Goal: Transaction & Acquisition: Purchase product/service

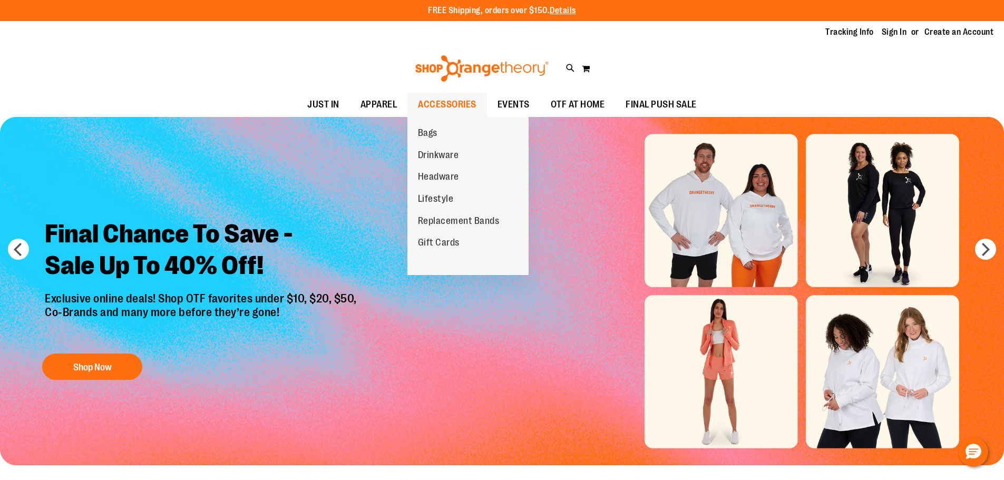
click at [447, 95] on span "ACCESSORIES" at bounding box center [447, 105] width 59 height 24
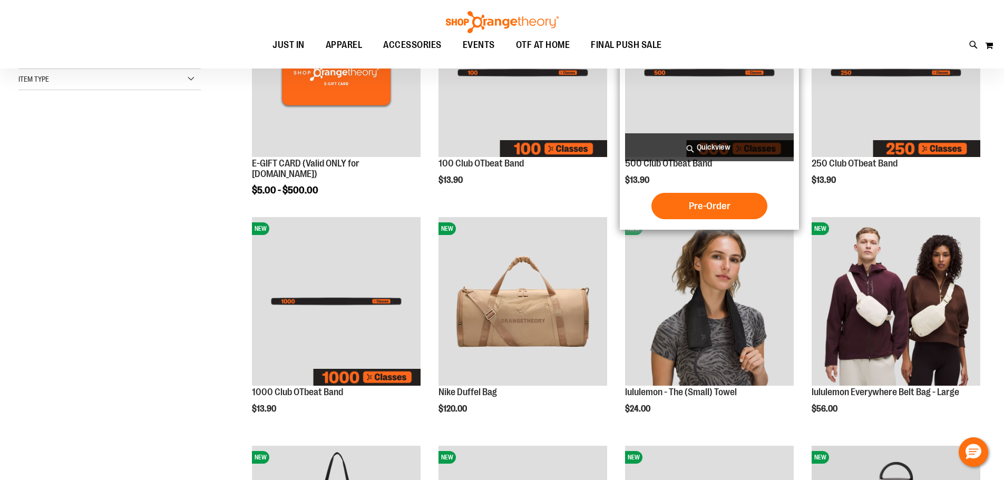
scroll to position [246, 0]
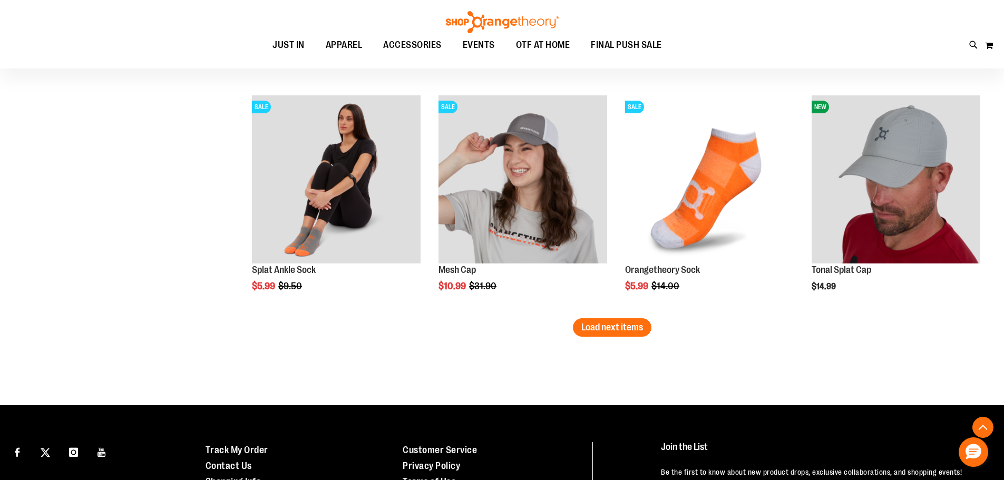
scroll to position [1967, 0]
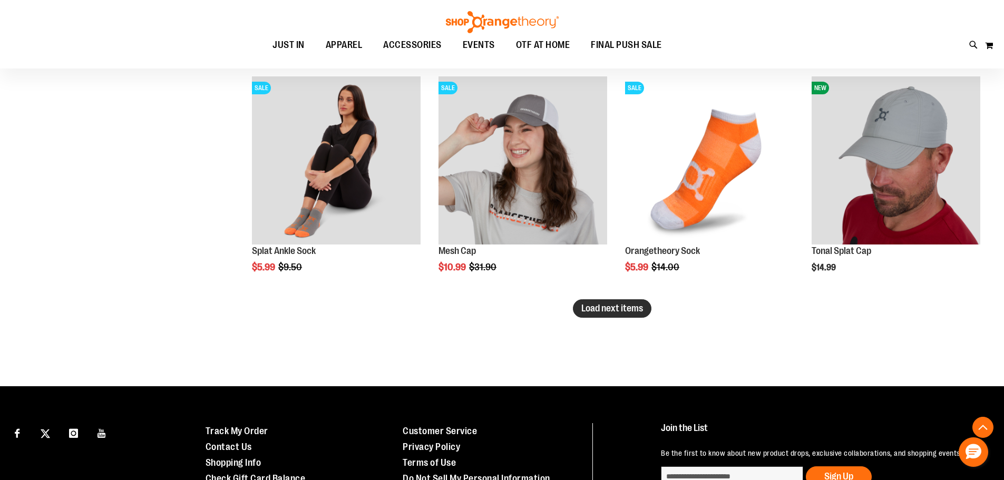
click at [647, 314] on button "Load next items" at bounding box center [612, 308] width 79 height 18
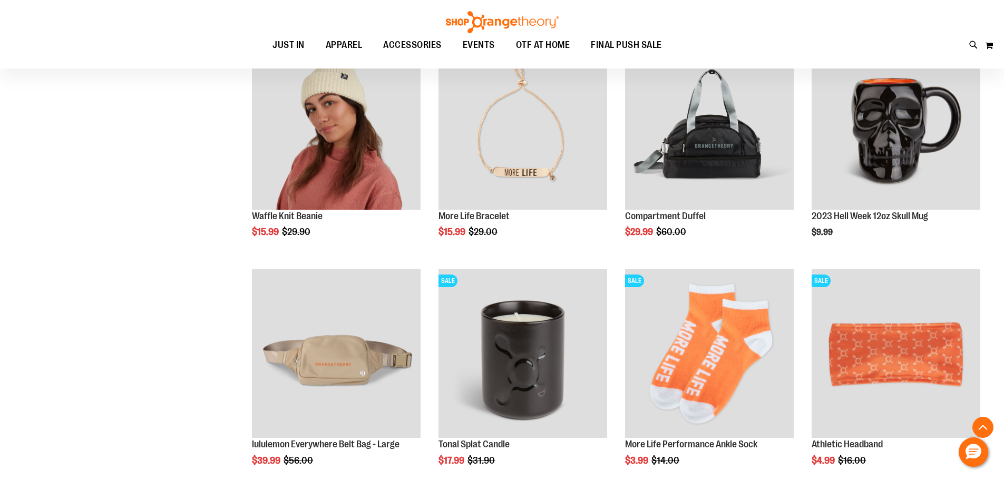
scroll to position [2582, 0]
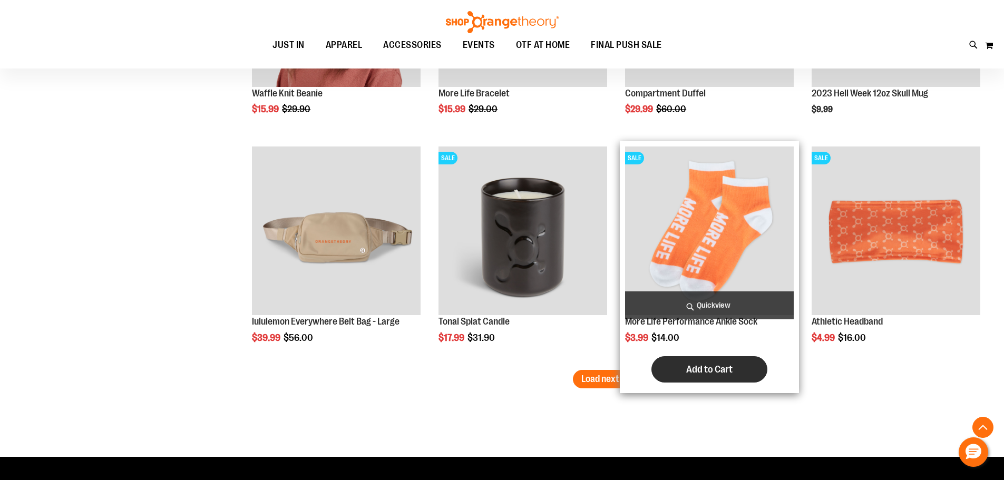
click at [704, 372] on span "Add to Cart" at bounding box center [709, 370] width 46 height 12
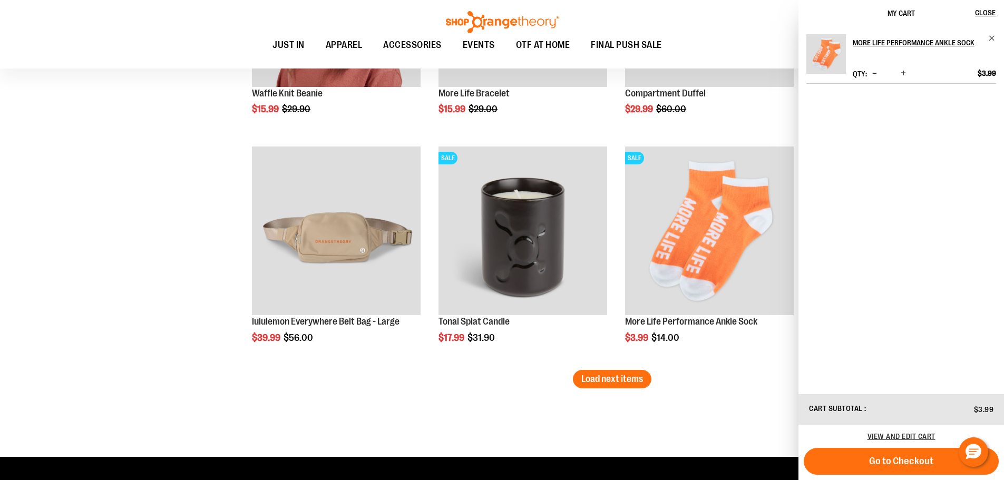
click at [903, 72] on span "Increase product quantity" at bounding box center [903, 73] width 5 height 11
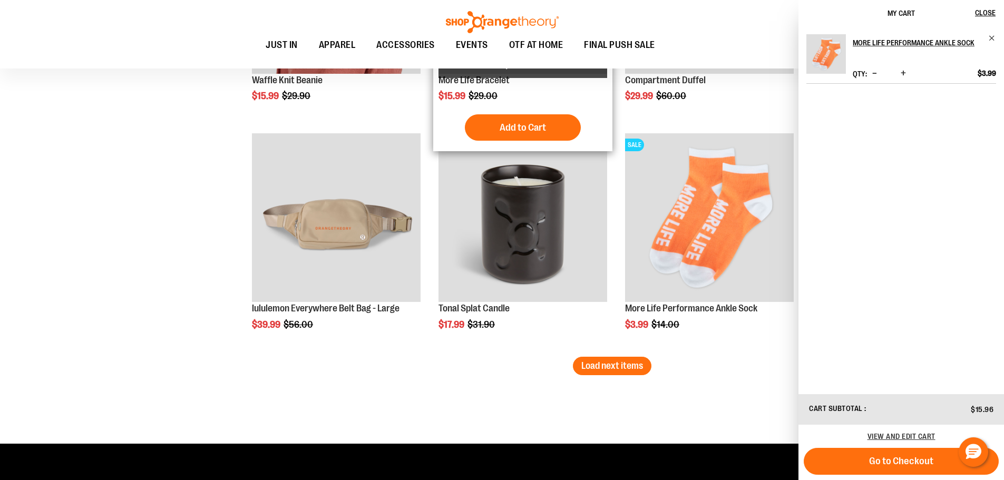
scroll to position [2756, 0]
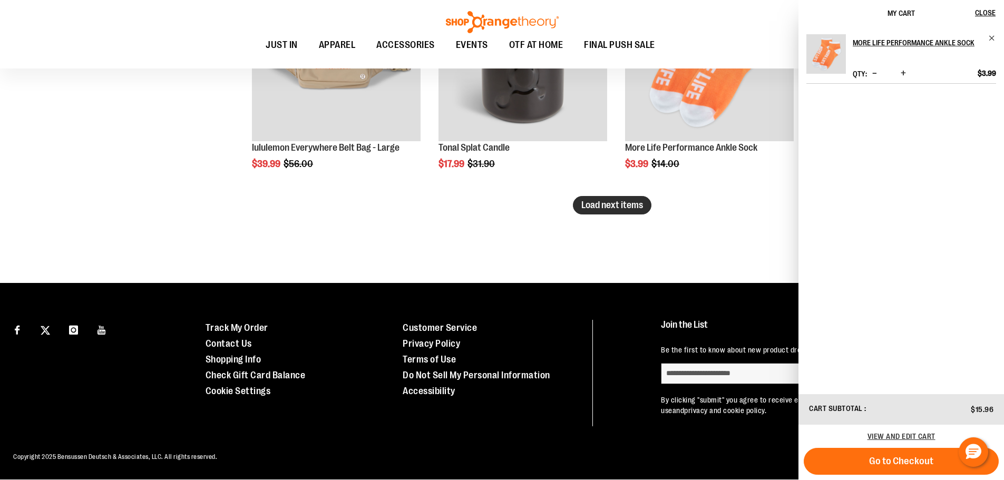
click at [615, 196] on button "Load next items" at bounding box center [612, 205] width 79 height 18
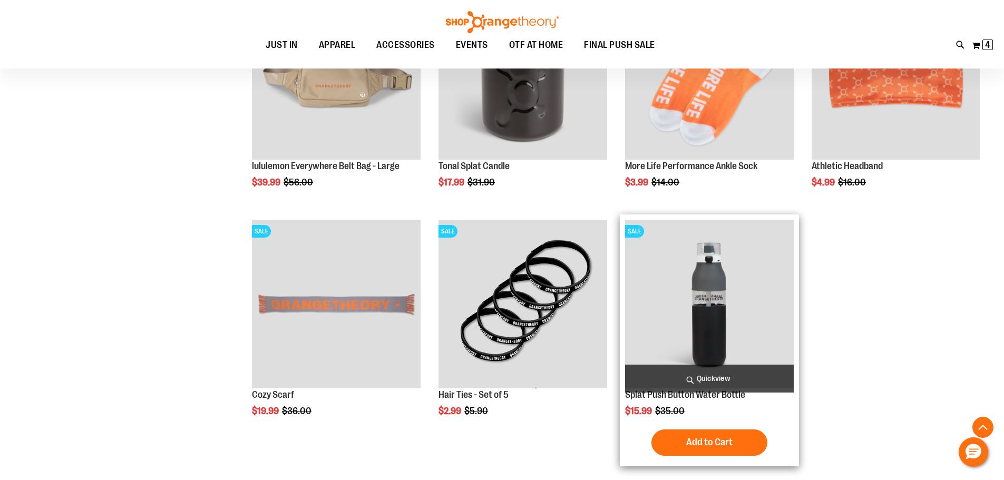
scroll to position [2860, 0]
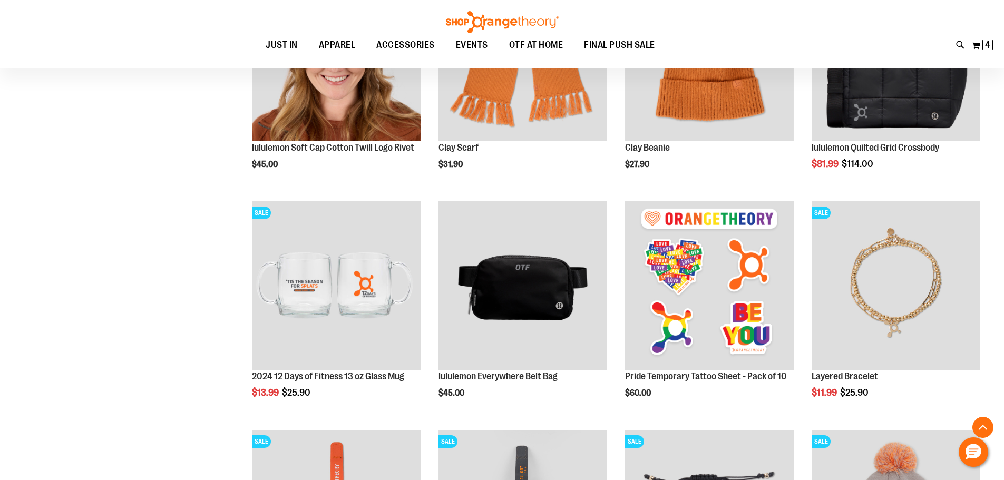
scroll to position [647, 0]
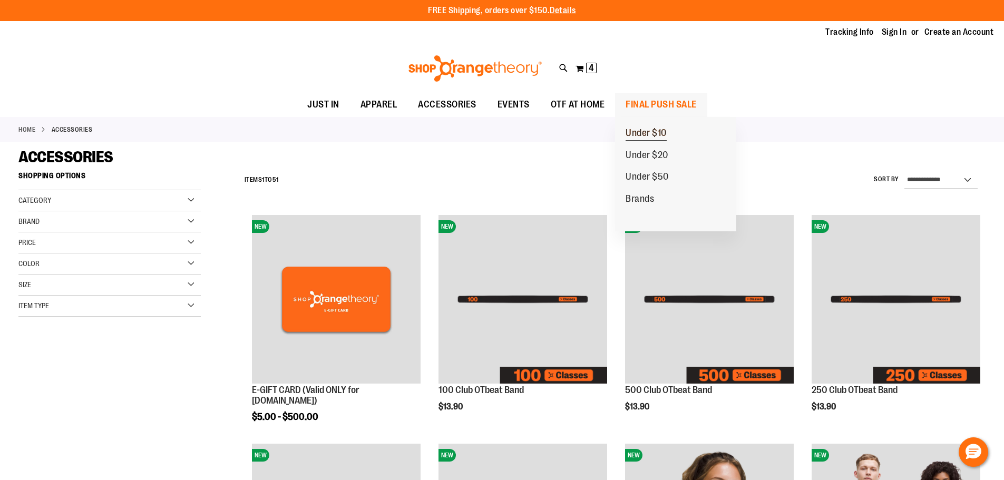
click at [650, 135] on span "Under $10" at bounding box center [646, 134] width 41 height 13
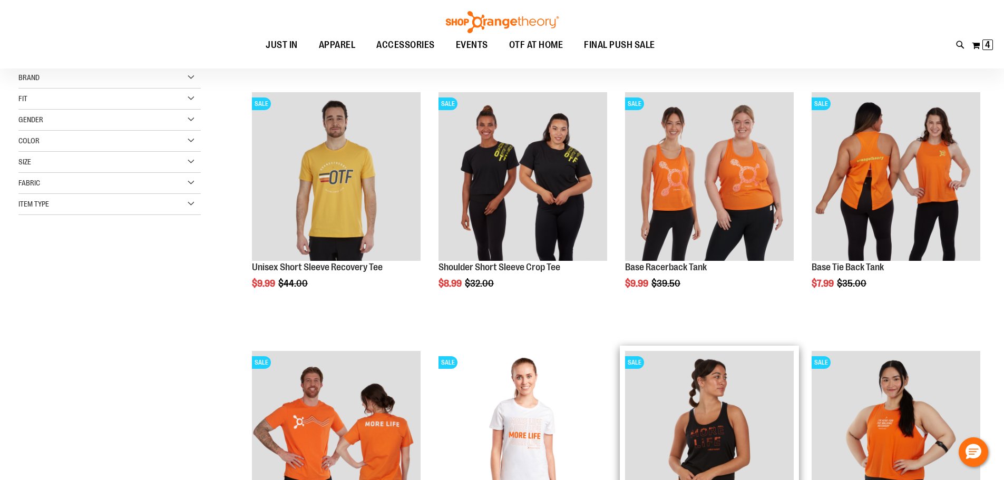
scroll to position [368, 0]
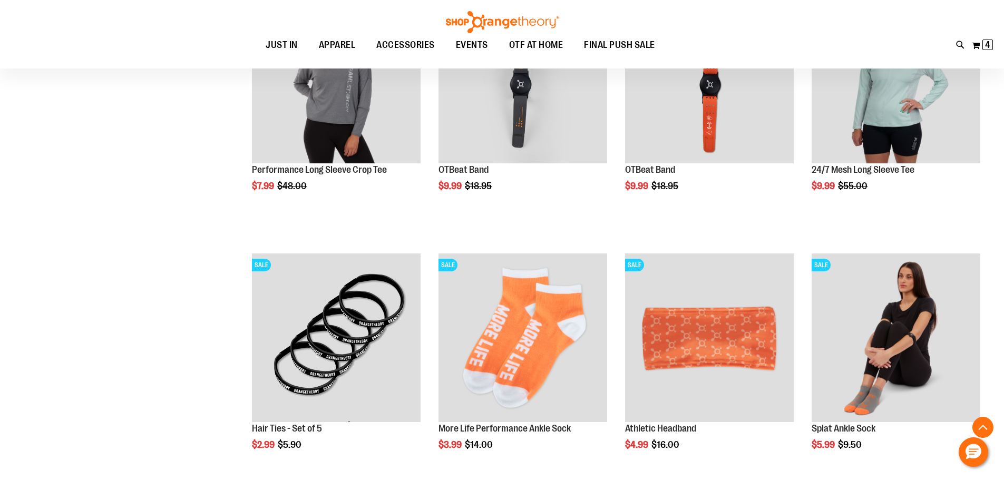
scroll to position [984, 0]
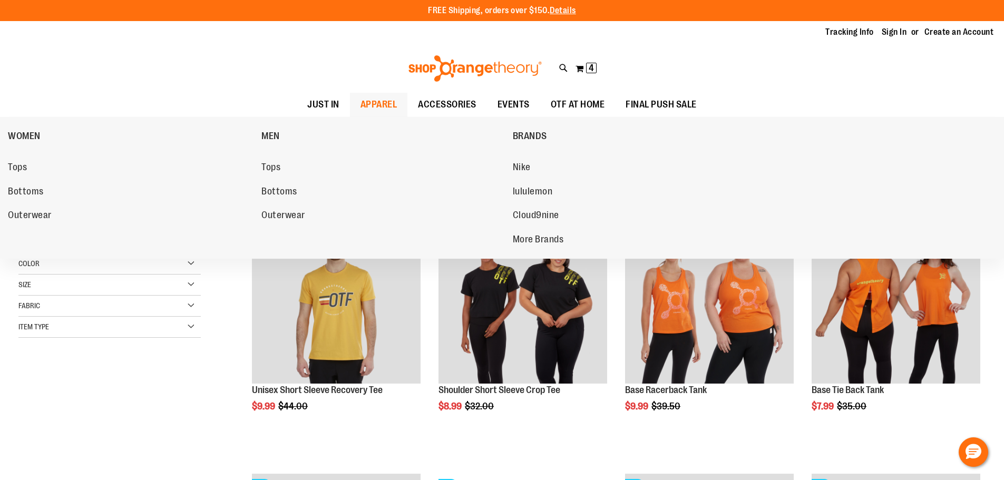
click at [350, 111] on link "APPAREL" at bounding box center [379, 105] width 58 height 24
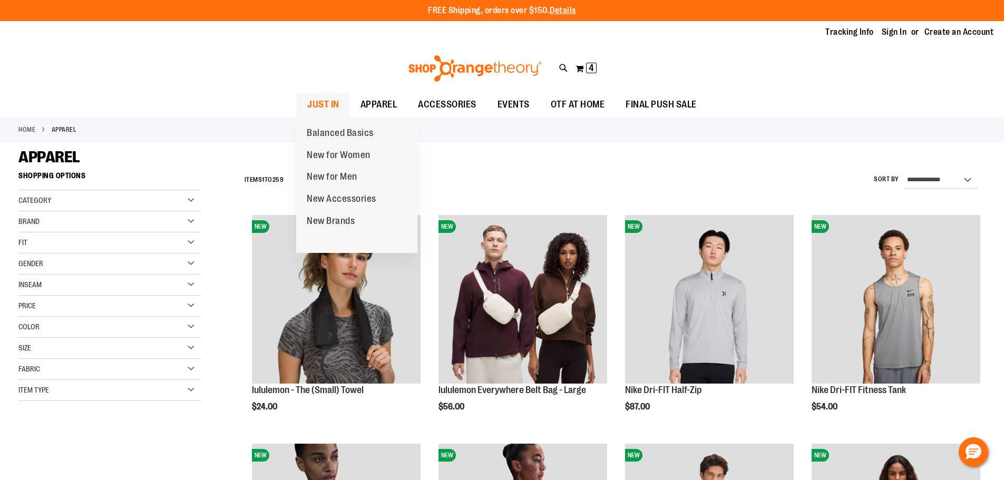
click at [307, 108] on span "JUST IN" at bounding box center [323, 105] width 32 height 24
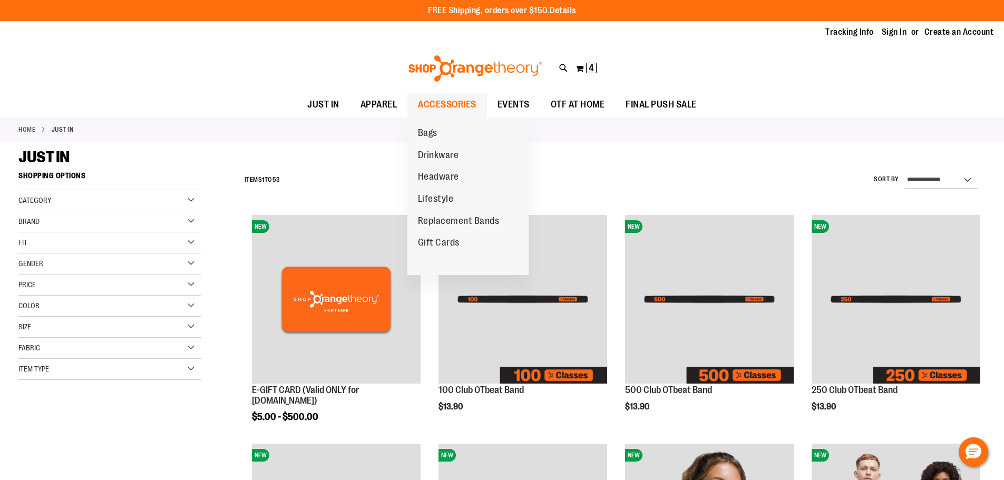
click at [447, 105] on span "ACCESSORIES" at bounding box center [447, 105] width 59 height 24
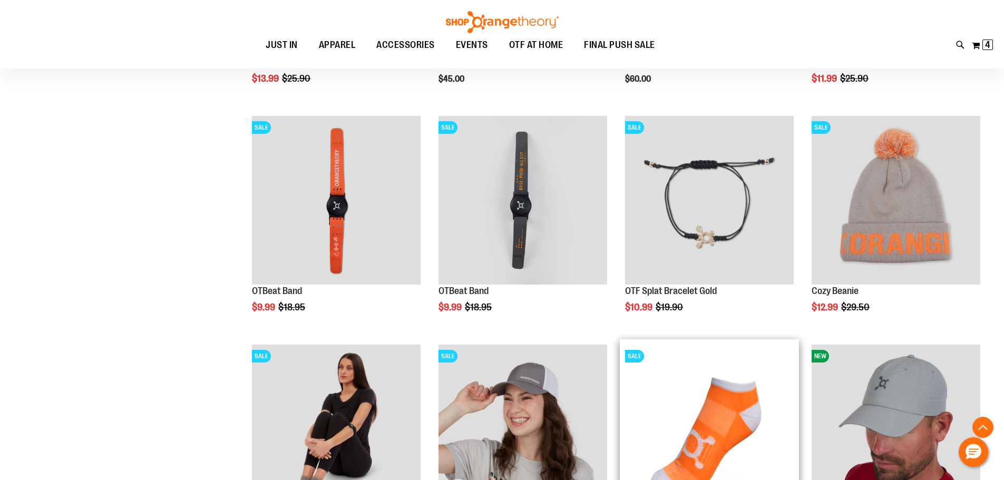
scroll to position [1921, 0]
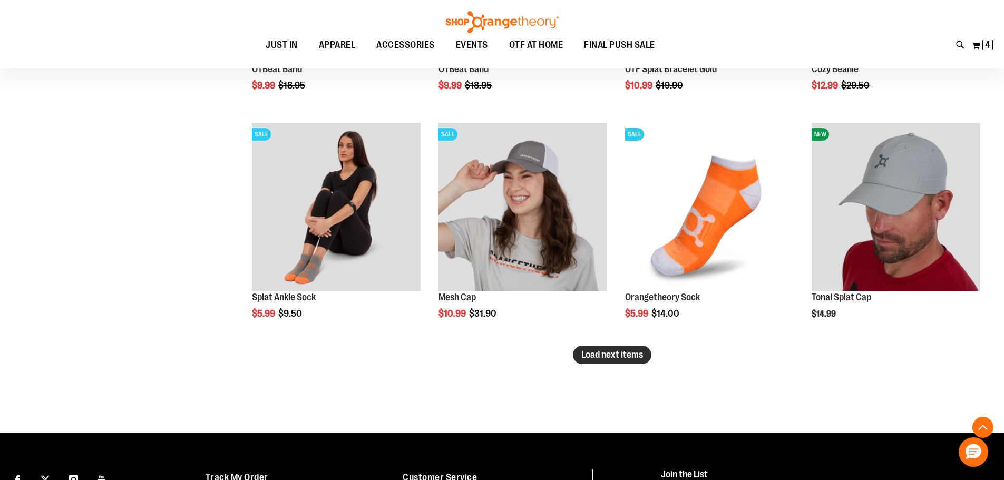
click at [616, 348] on button "Load next items" at bounding box center [612, 355] width 79 height 18
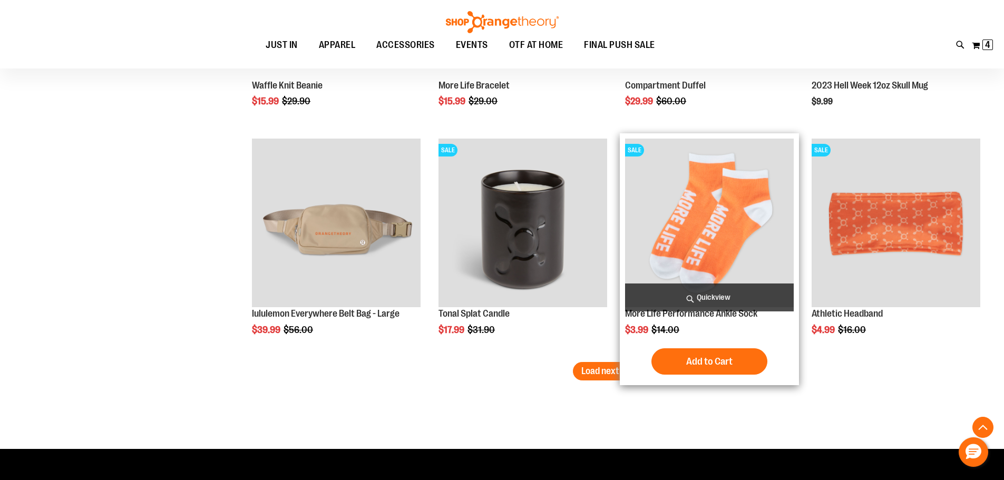
scroll to position [2659, 0]
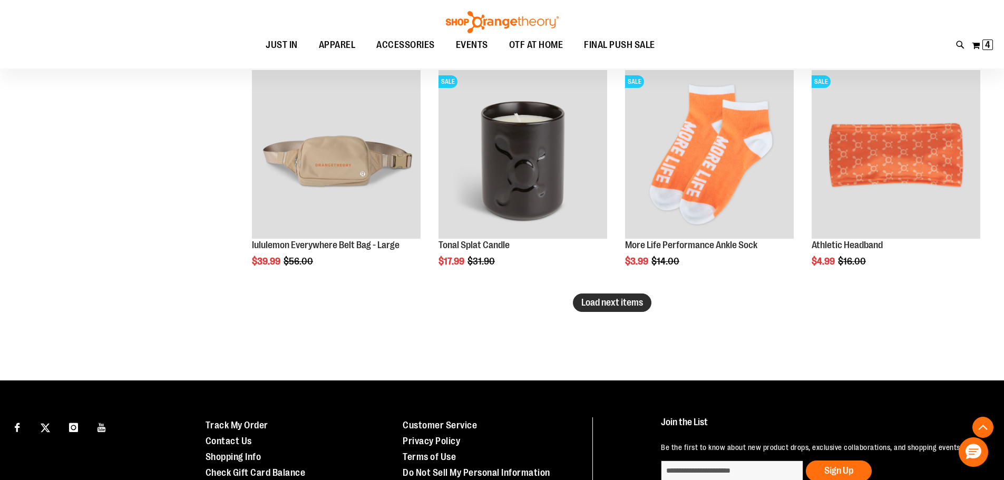
click at [644, 306] on button "Load next items" at bounding box center [612, 303] width 79 height 18
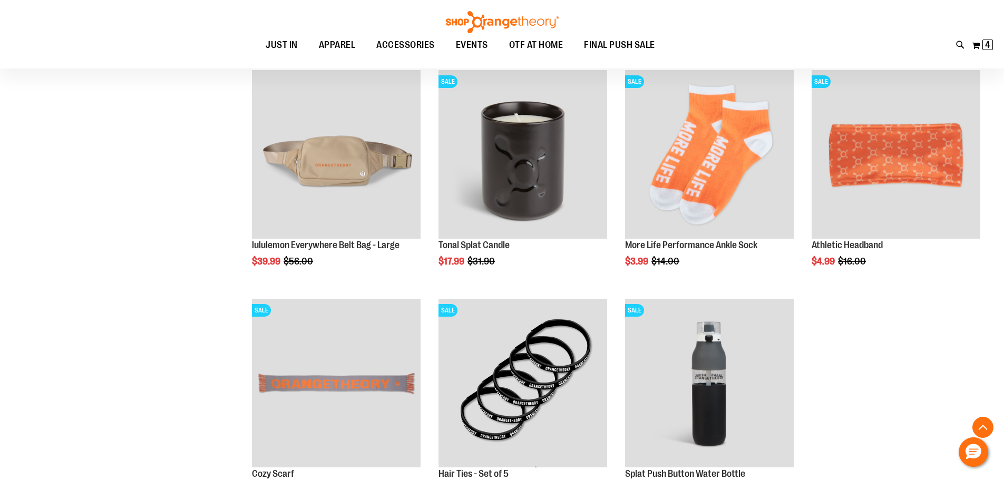
scroll to position [2782, 0]
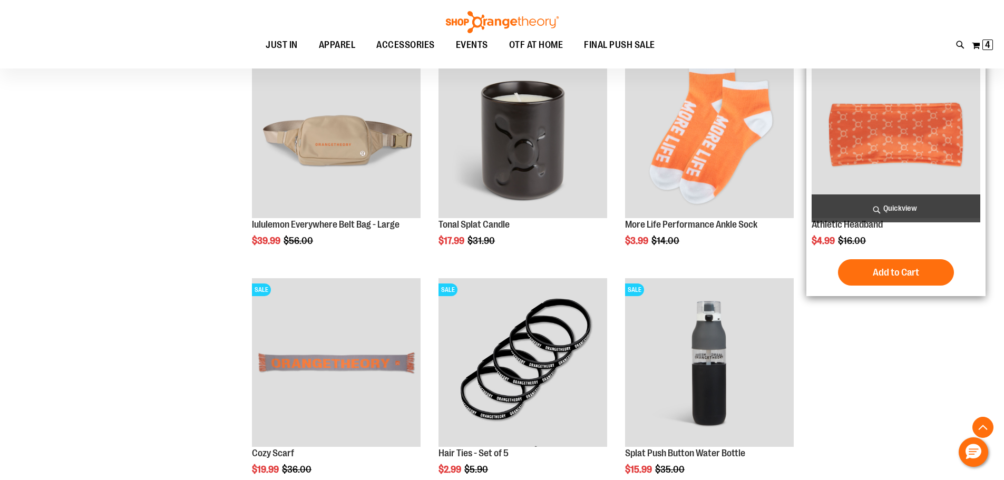
scroll to position [2536, 0]
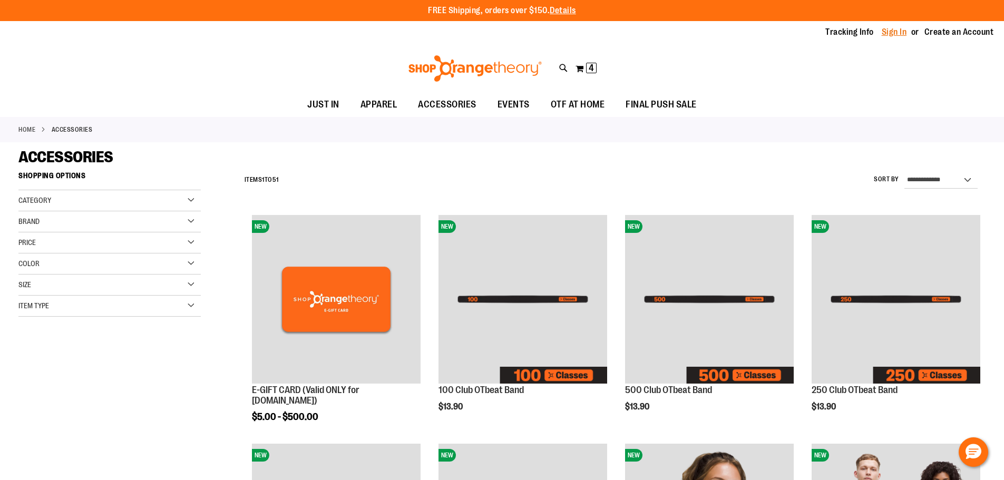
click at [888, 33] on link "Sign In" at bounding box center [894, 32] width 25 height 12
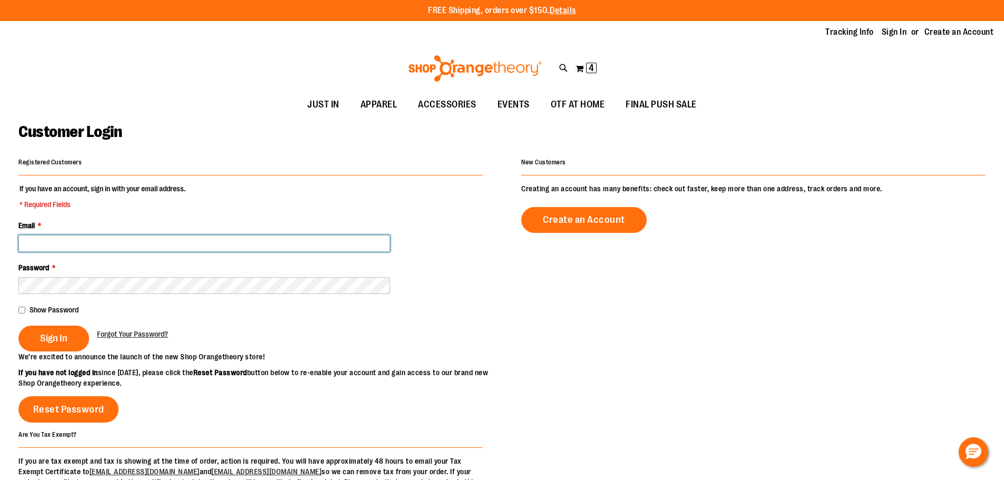
click at [87, 246] on input "Email *" at bounding box center [204, 243] width 372 height 17
type input "**********"
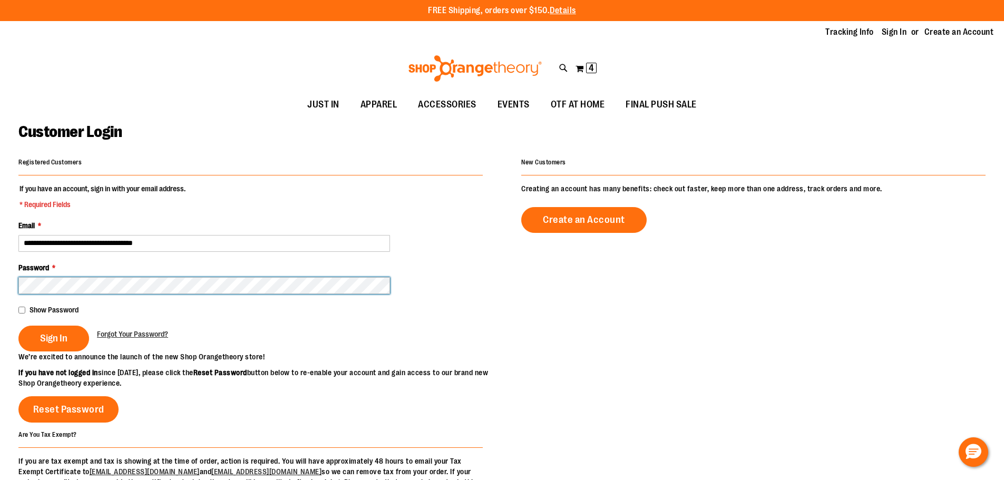
click at [18, 326] on button "Sign In" at bounding box center [53, 339] width 71 height 26
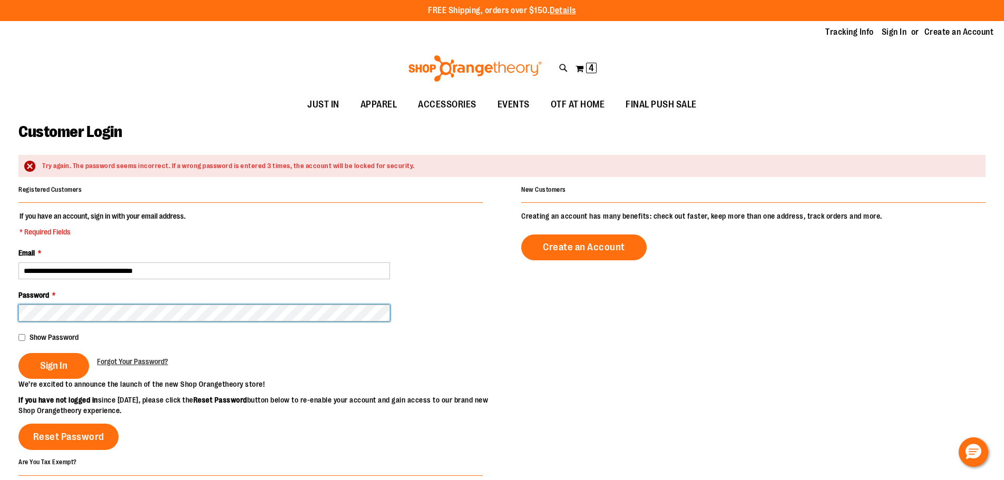
click at [18, 353] on button "Sign In" at bounding box center [53, 366] width 71 height 26
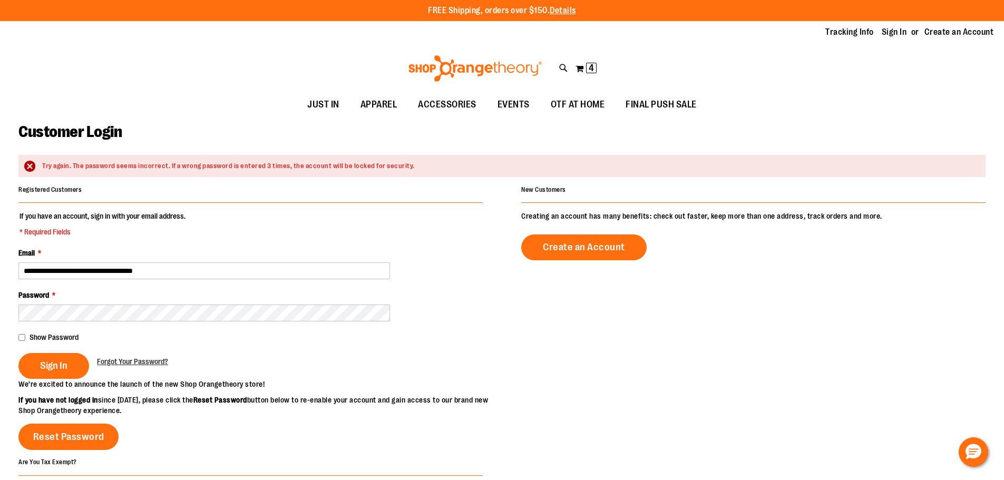
click at [40, 353] on fieldset "**********" at bounding box center [250, 295] width 464 height 168
click at [40, 364] on button "Sign In" at bounding box center [53, 366] width 71 height 26
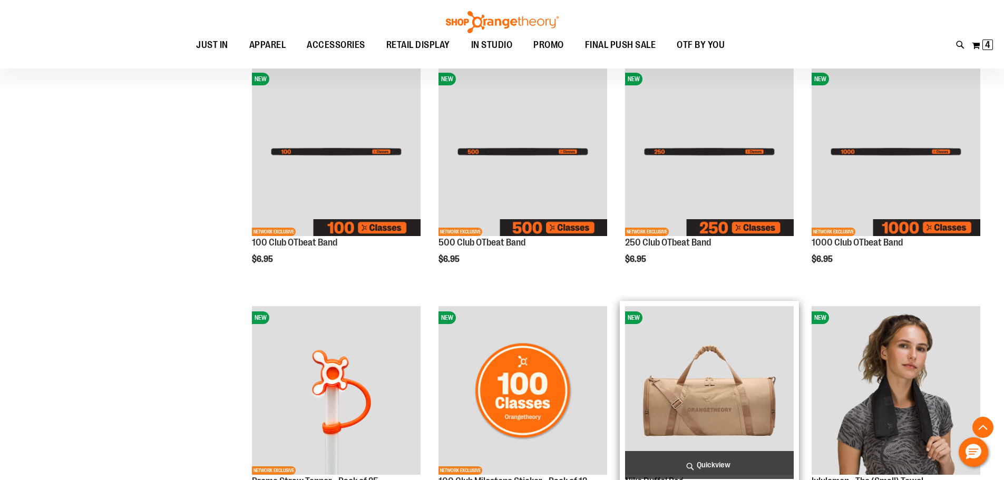
scroll to position [491, 0]
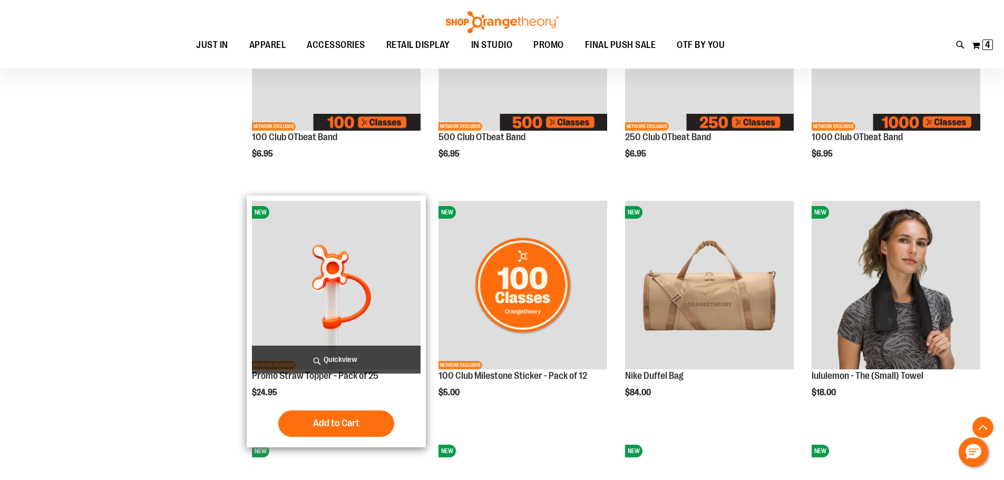
click at [328, 417] on button "Add to Cart" at bounding box center [336, 424] width 116 height 26
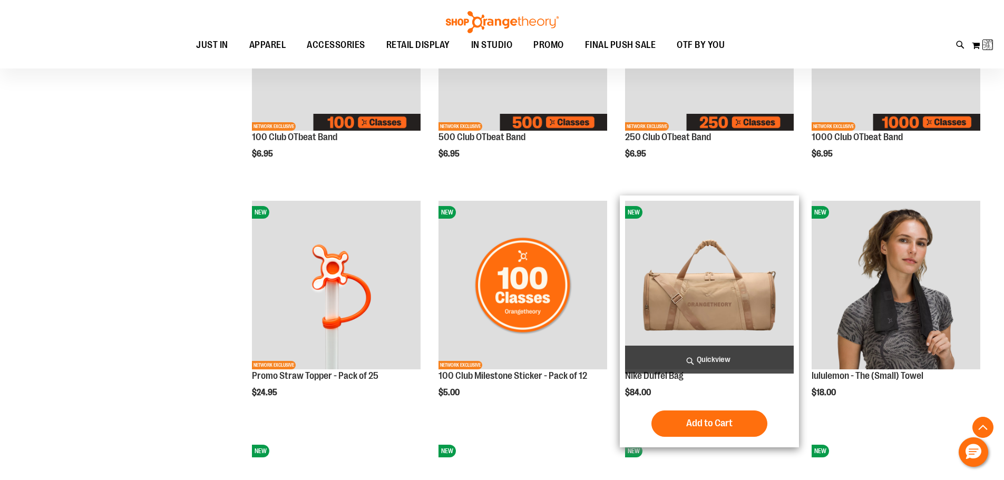
scroll to position [737, 0]
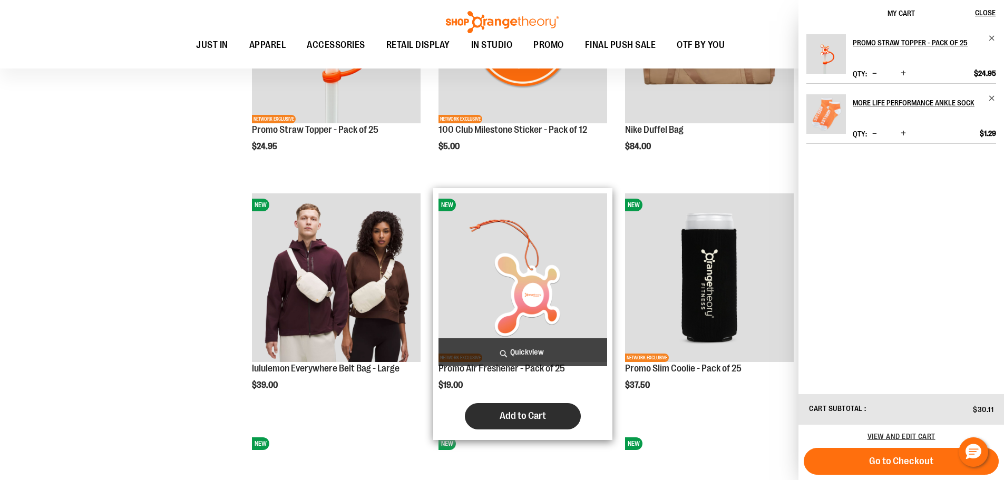
click at [506, 415] on span "Add to Cart" at bounding box center [523, 416] width 46 height 12
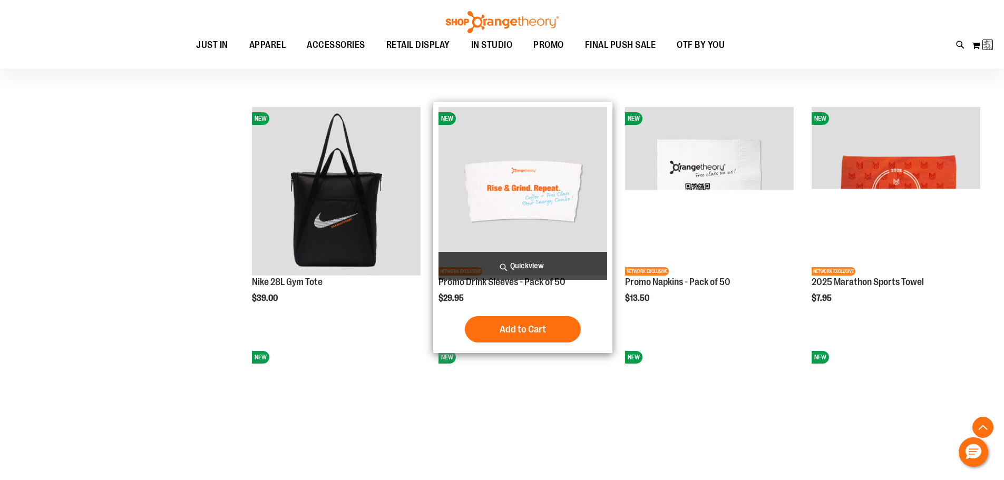
scroll to position [1106, 0]
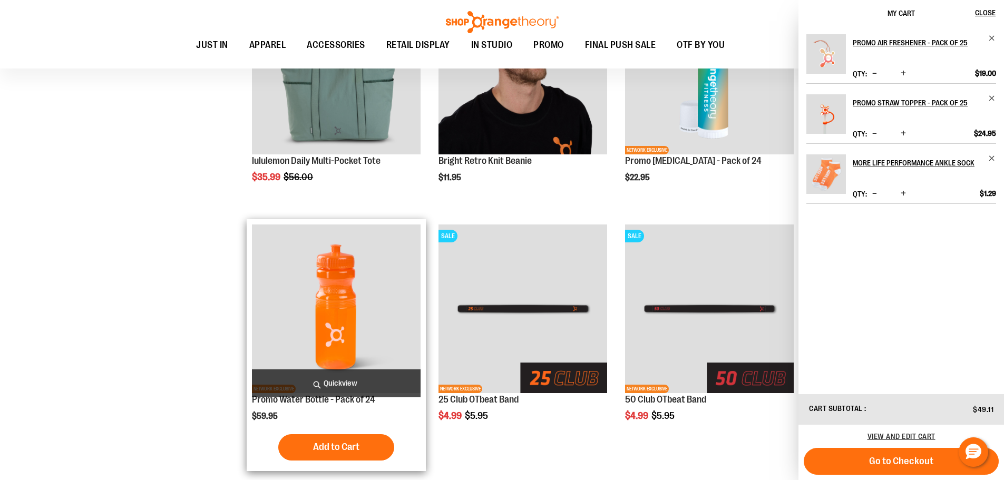
scroll to position [1967, 0]
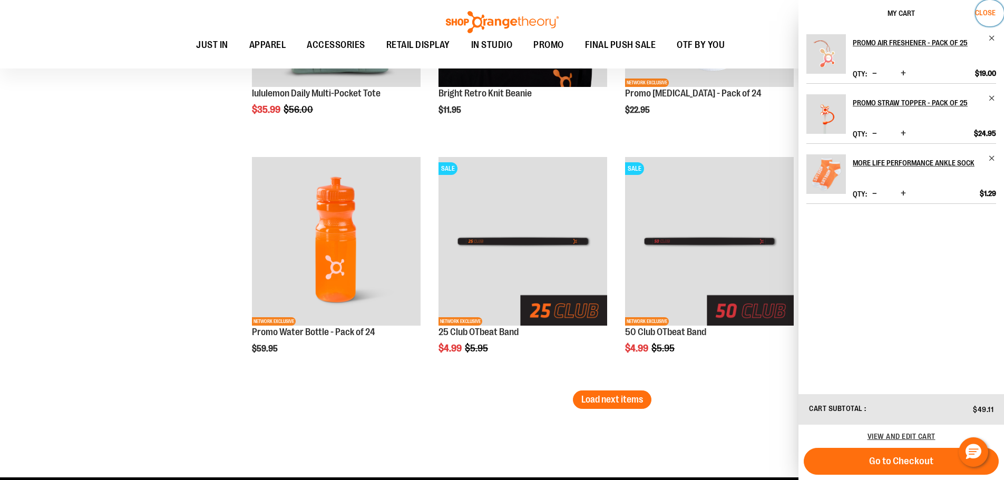
click at [985, 5] on button "Close" at bounding box center [990, 13] width 28 height 26
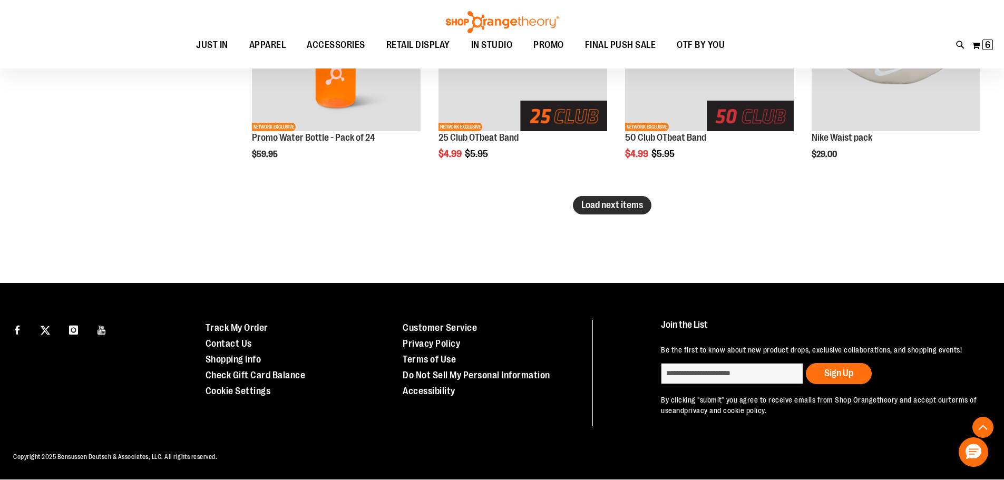
click at [616, 207] on span "Load next items" at bounding box center [612, 205] width 62 height 11
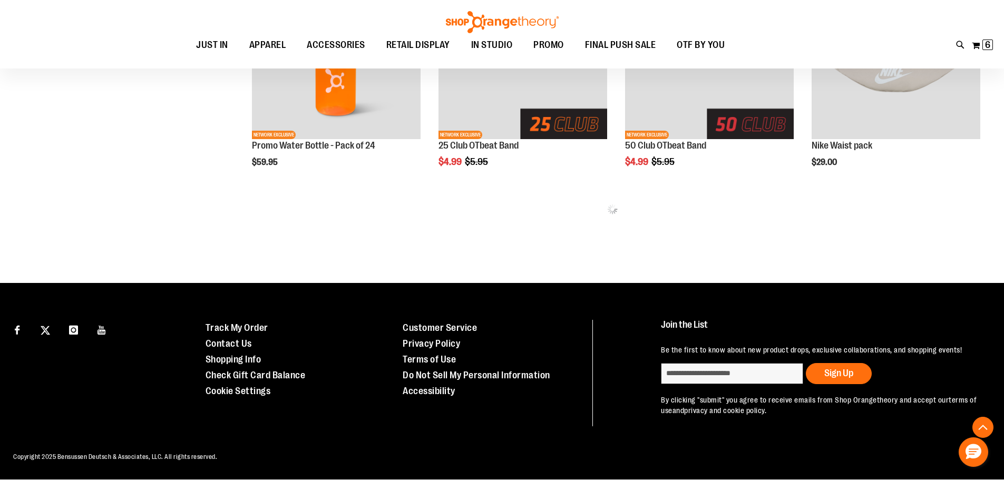
scroll to position [2162, 0]
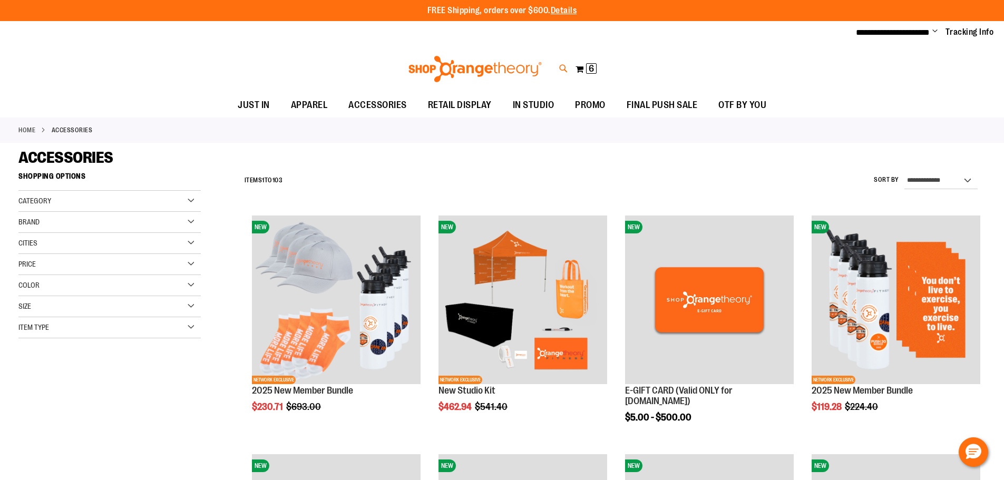
click at [560, 71] on icon at bounding box center [563, 69] width 9 height 12
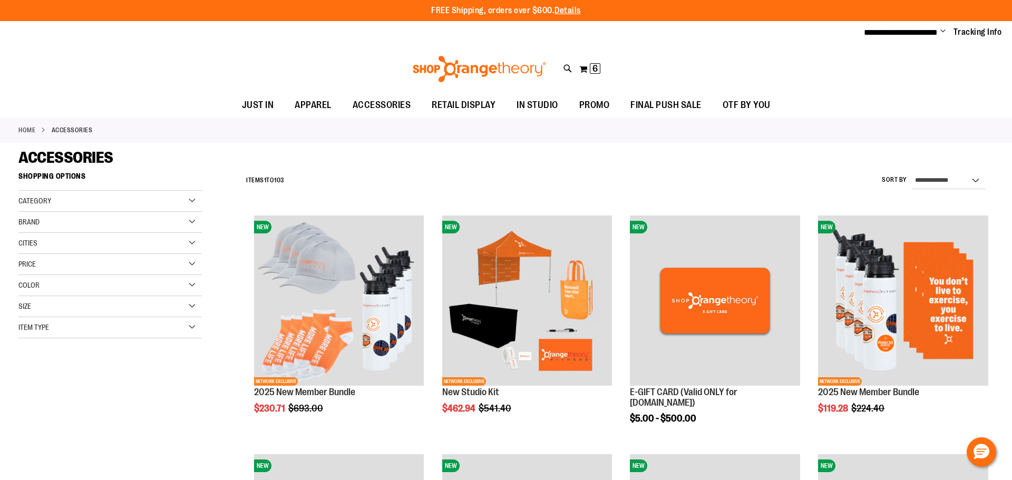
type input "********"
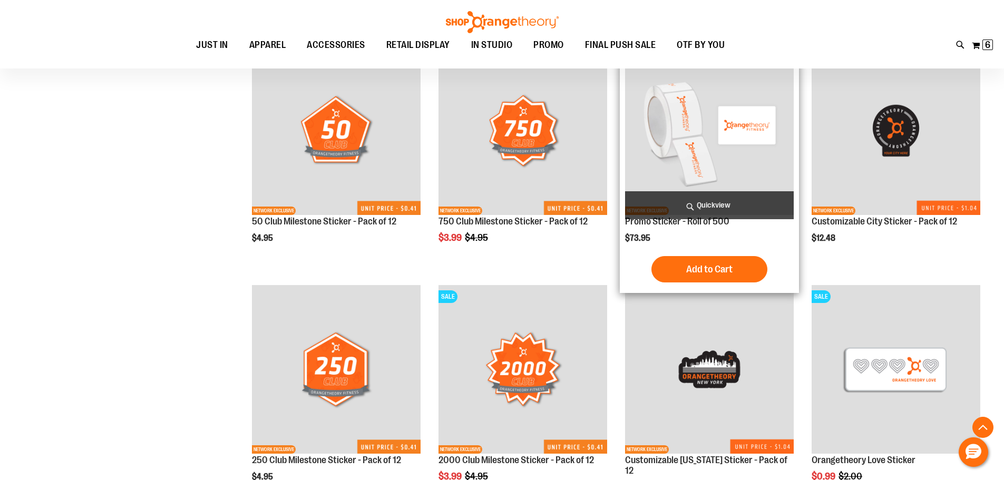
scroll to position [368, 0]
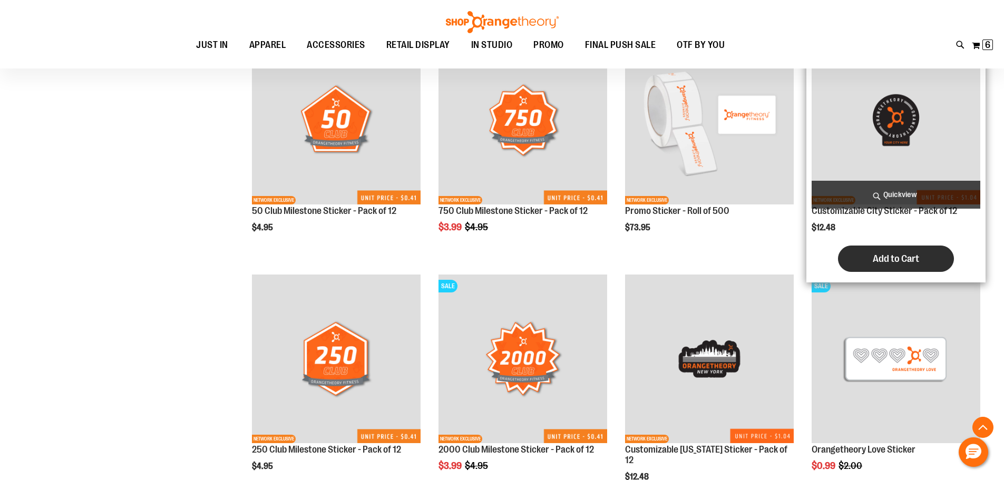
click at [874, 262] on span "Add to Cart" at bounding box center [896, 259] width 46 height 12
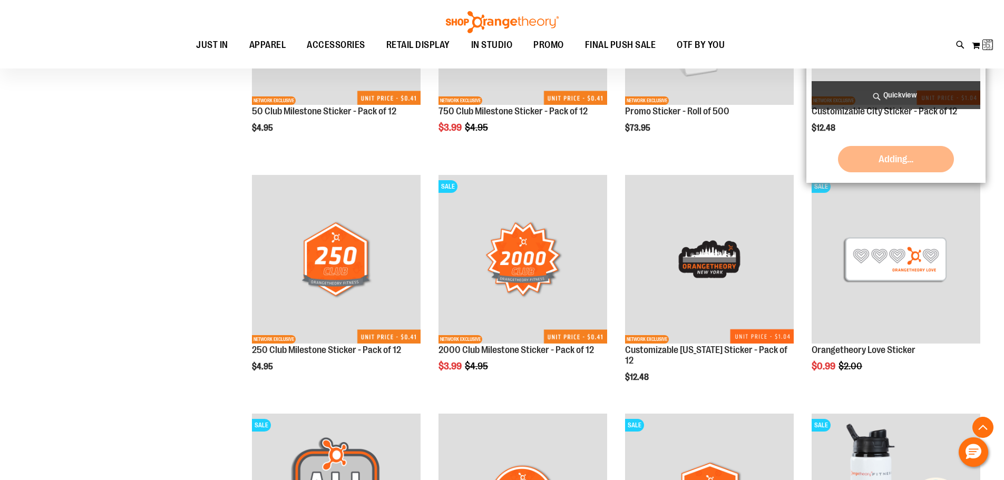
scroll to position [491, 0]
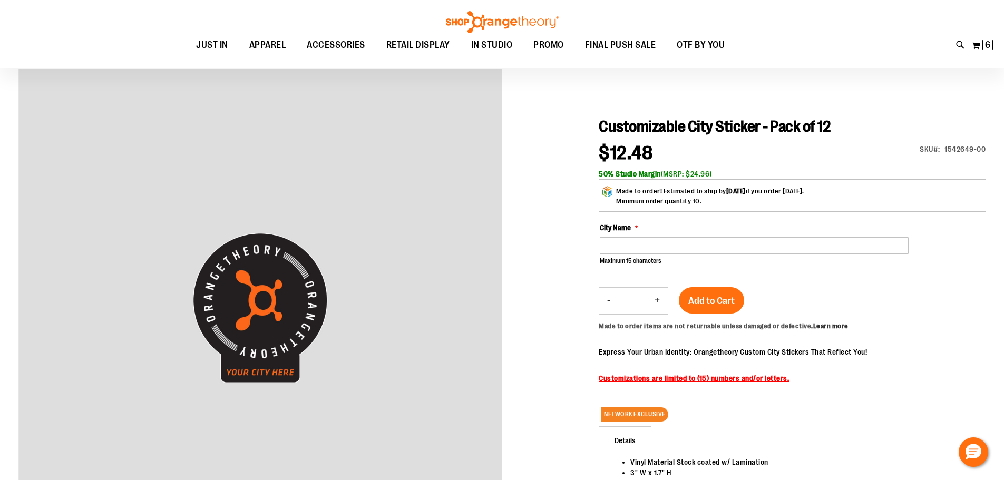
scroll to position [122, 0]
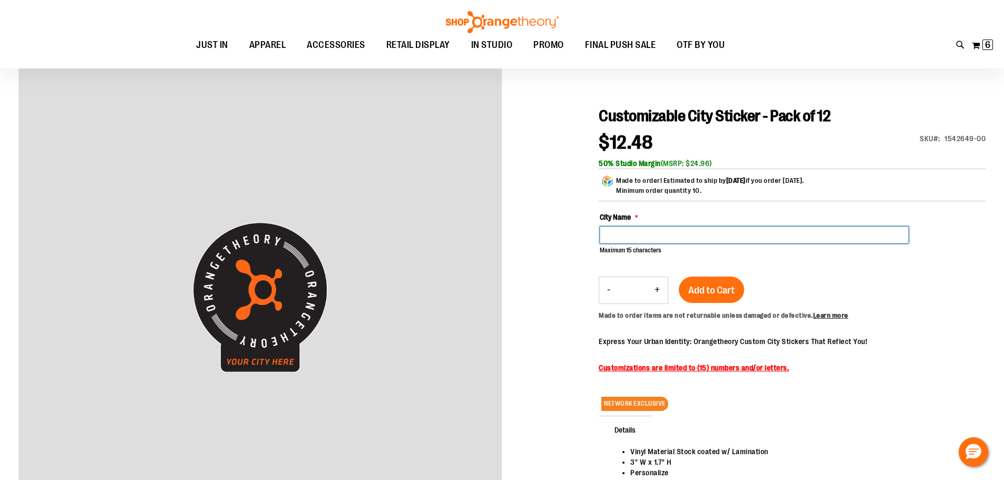
click at [643, 239] on input "City Name" at bounding box center [754, 235] width 309 height 17
type input "**********"
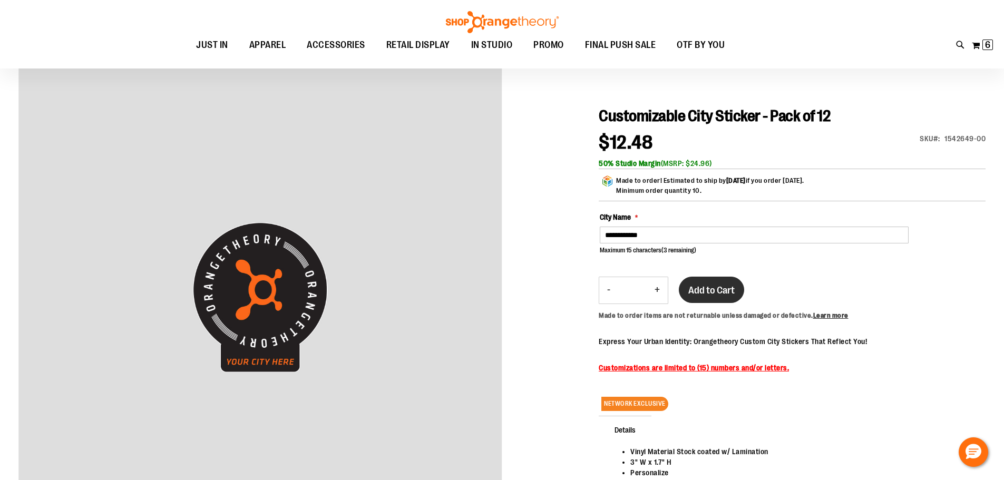
click at [720, 297] on div "**********" at bounding box center [792, 323] width 387 height 435
click at [708, 298] on button "Add to Cart" at bounding box center [711, 290] width 65 height 26
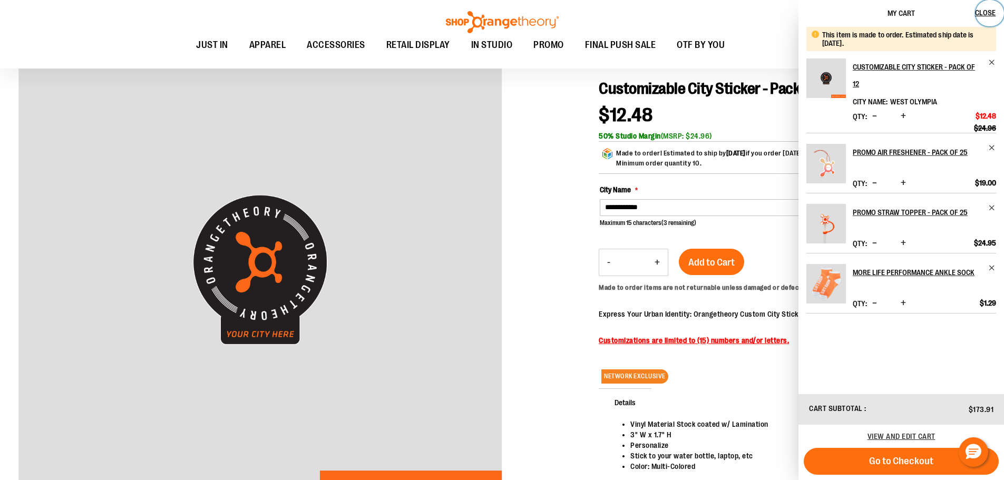
drag, startPoint x: 986, startPoint y: 9, endPoint x: 987, endPoint y: 20, distance: 10.6
click at [986, 9] on span "Close" at bounding box center [985, 12] width 21 height 8
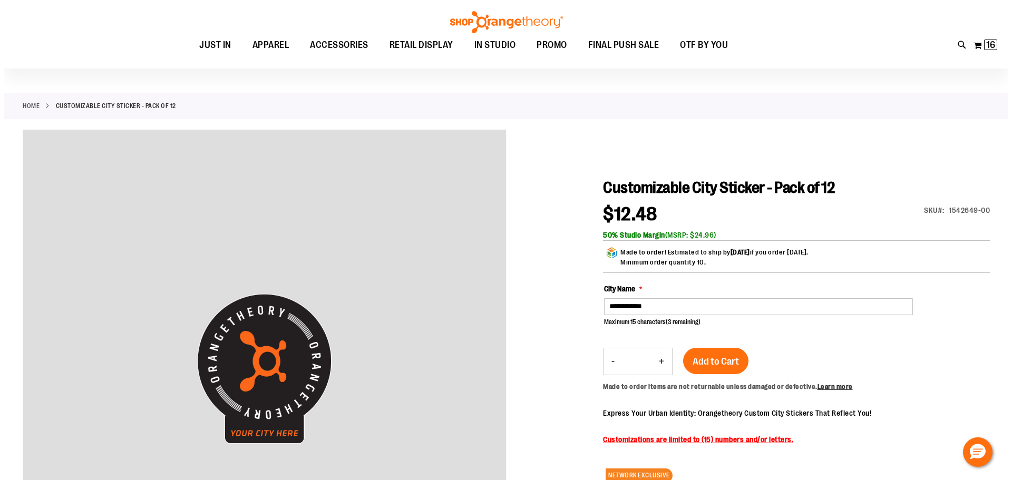
scroll to position [0, 0]
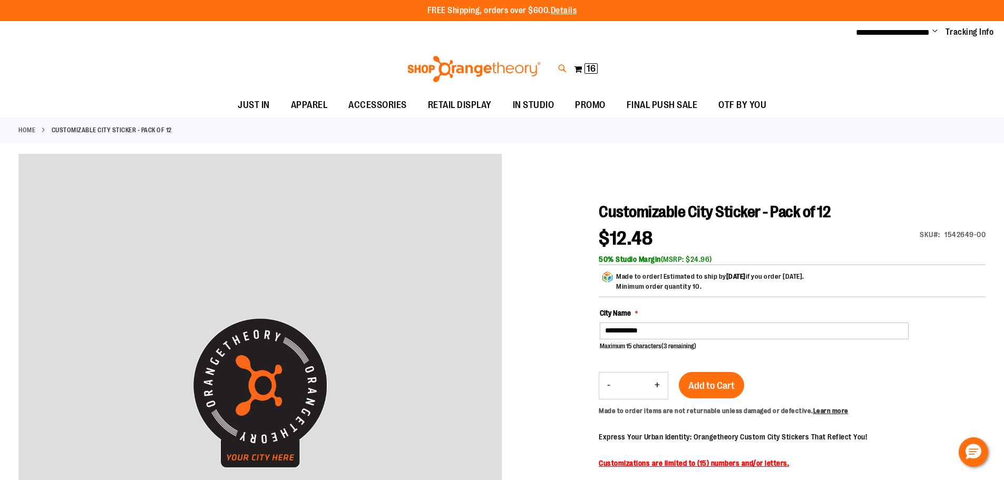
click at [562, 63] on icon at bounding box center [562, 69] width 9 height 12
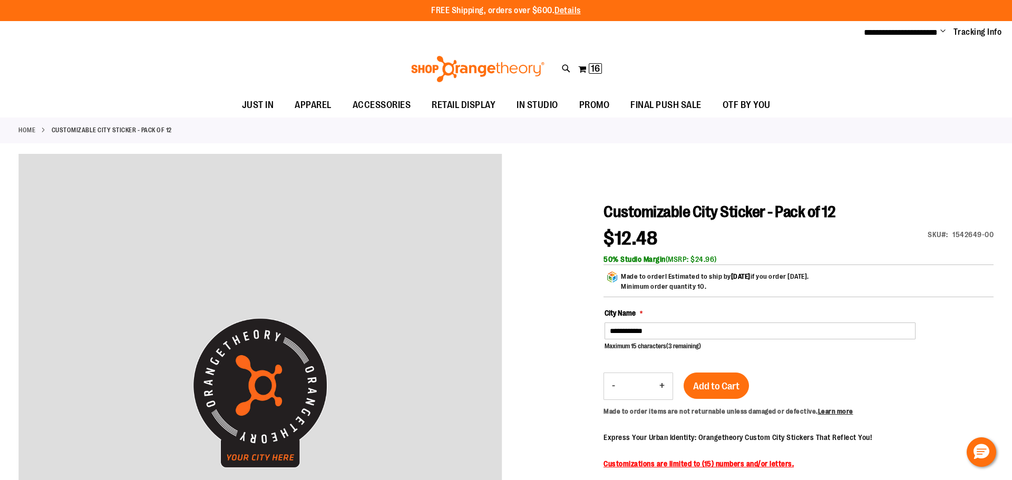
click at [250, 63] on input "Search" at bounding box center [505, 59] width 803 height 35
type input "********"
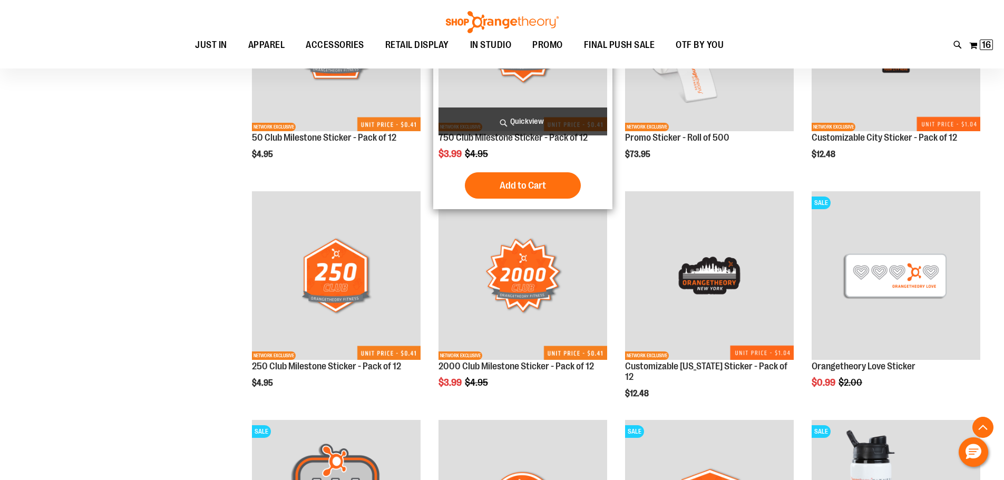
scroll to position [615, 0]
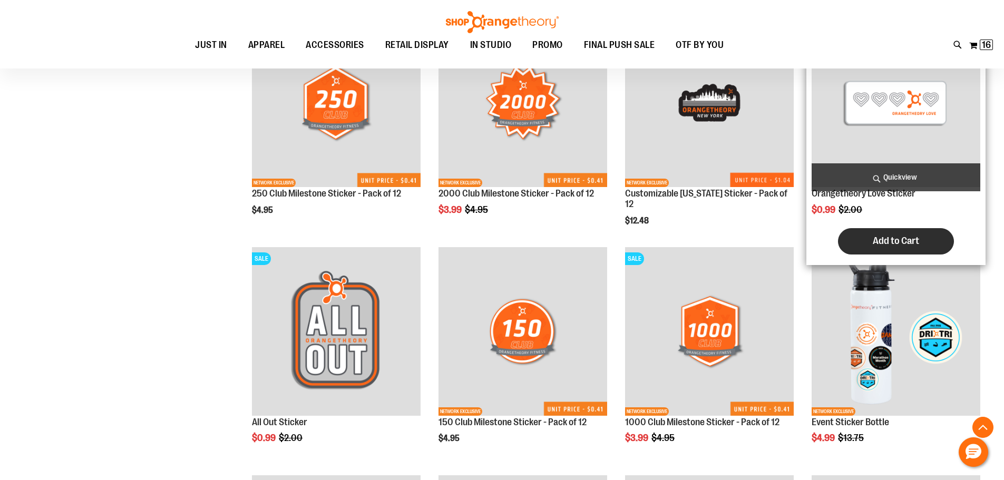
click at [889, 250] on button "Add to Cart" at bounding box center [896, 241] width 116 height 26
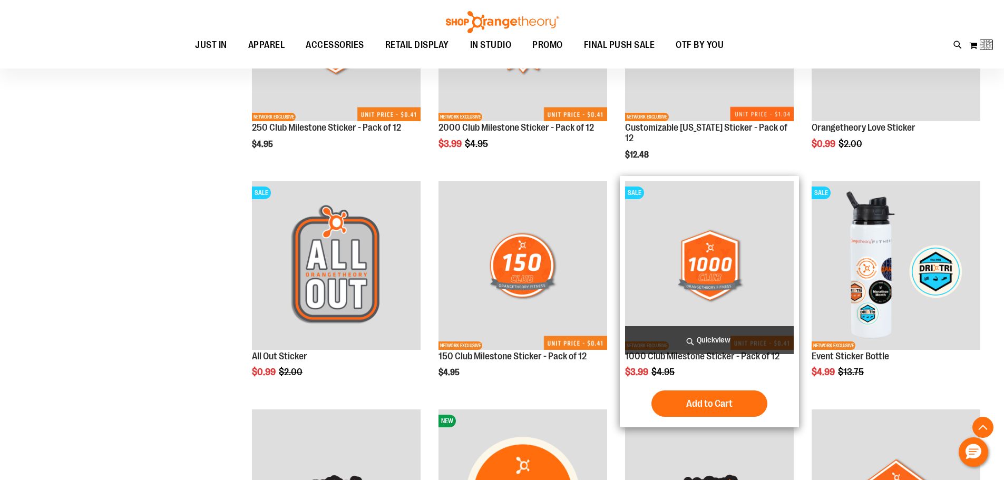
scroll to position [737, 0]
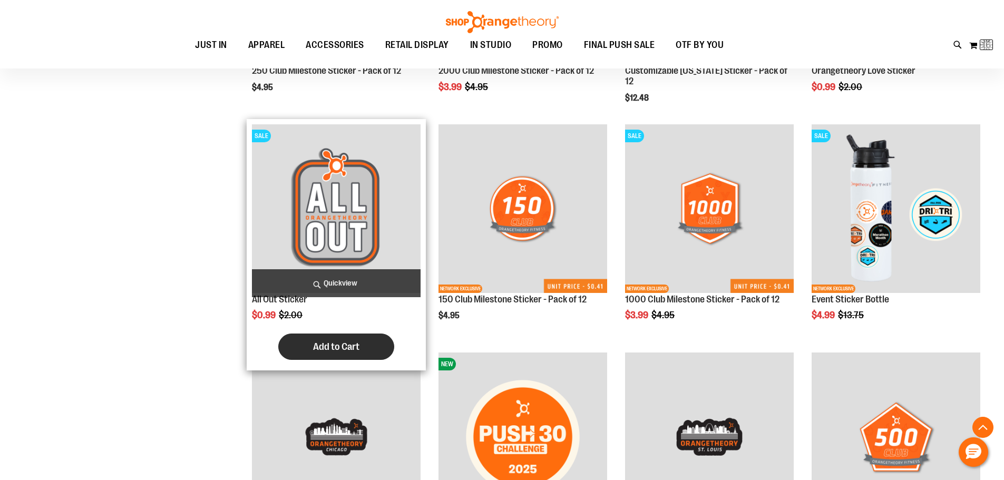
click at [314, 346] on span "Add to Cart" at bounding box center [336, 347] width 46 height 12
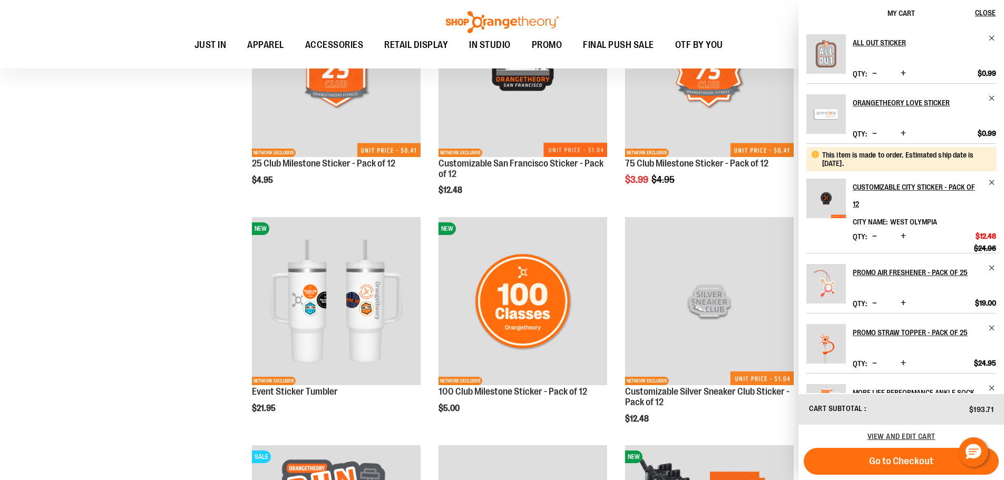
scroll to position [1352, 0]
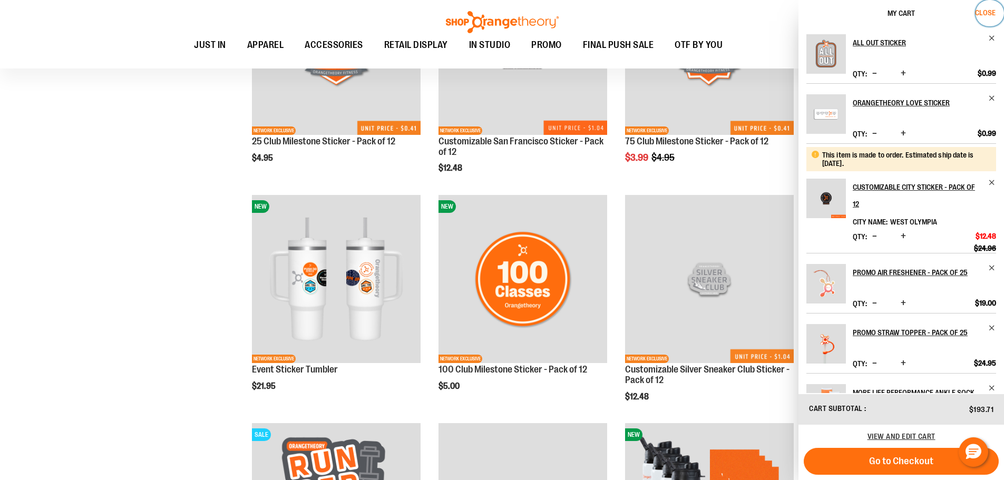
click at [977, 8] on button "Close" at bounding box center [990, 13] width 28 height 26
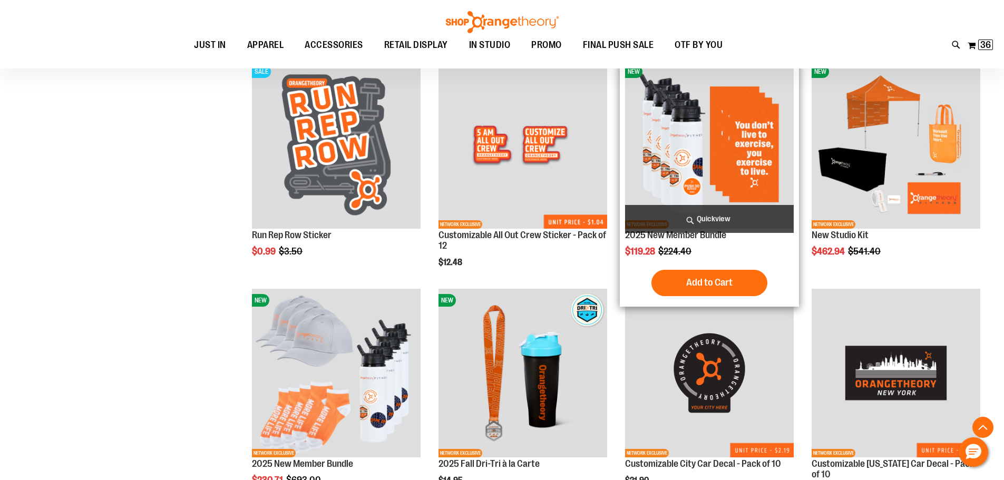
scroll to position [1721, 0]
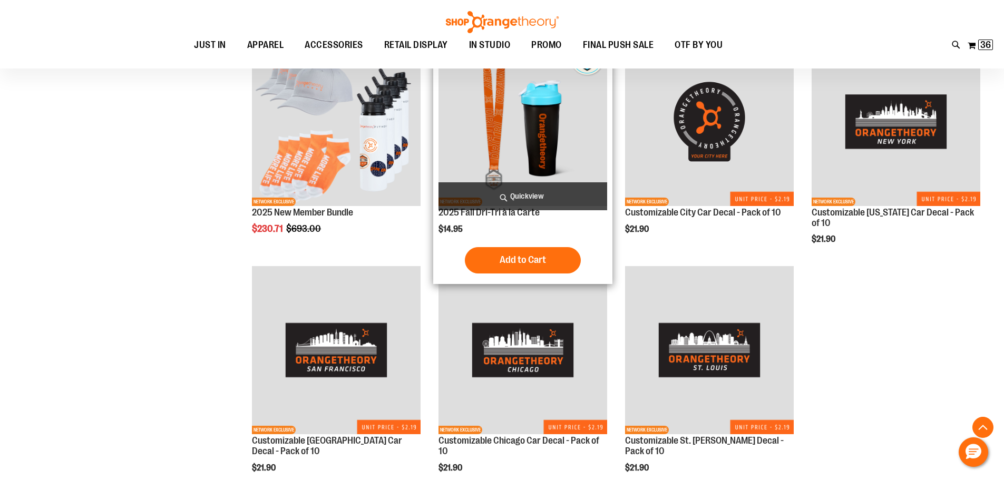
scroll to position [2090, 0]
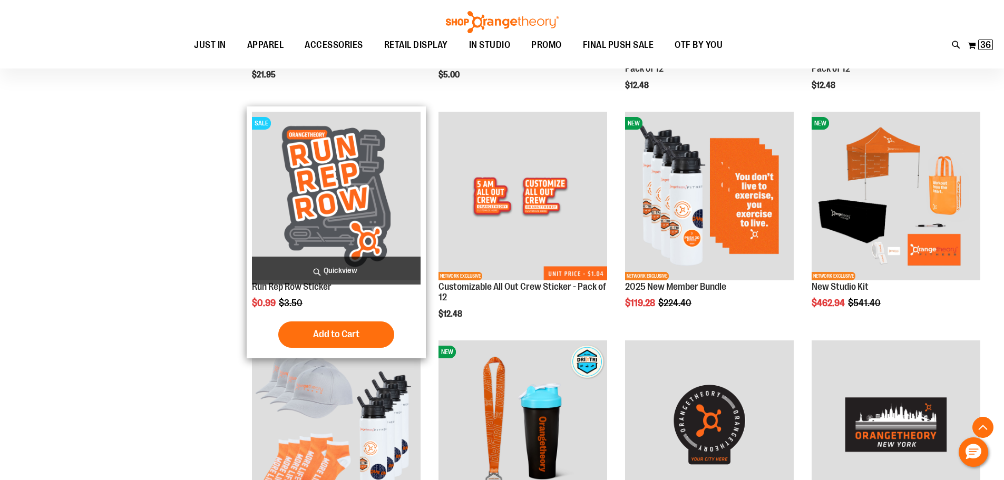
scroll to position [1598, 0]
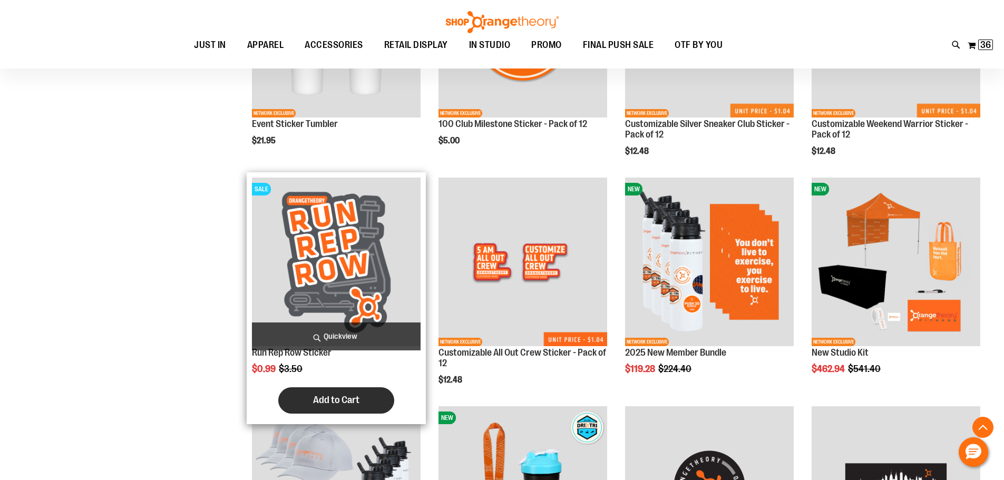
click at [326, 402] on span "Add to Cart" at bounding box center [336, 400] width 46 height 12
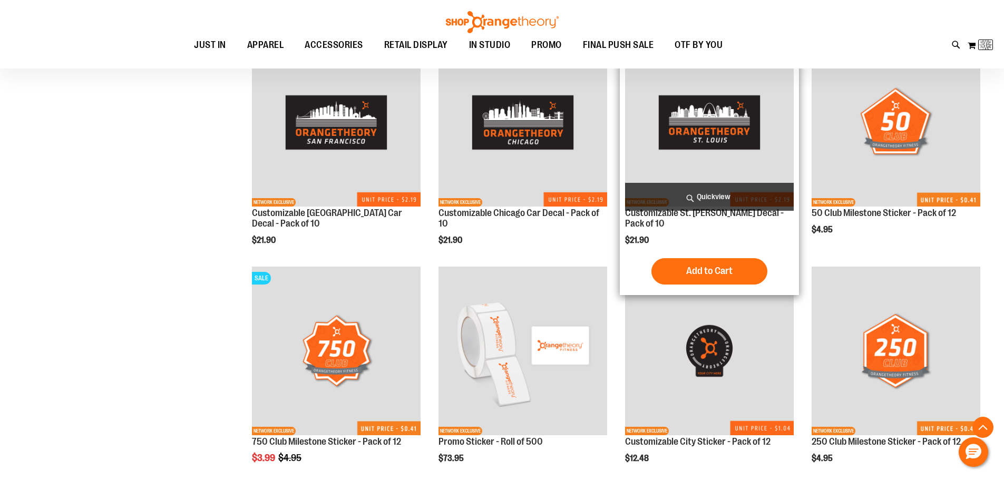
scroll to position [2213, 0]
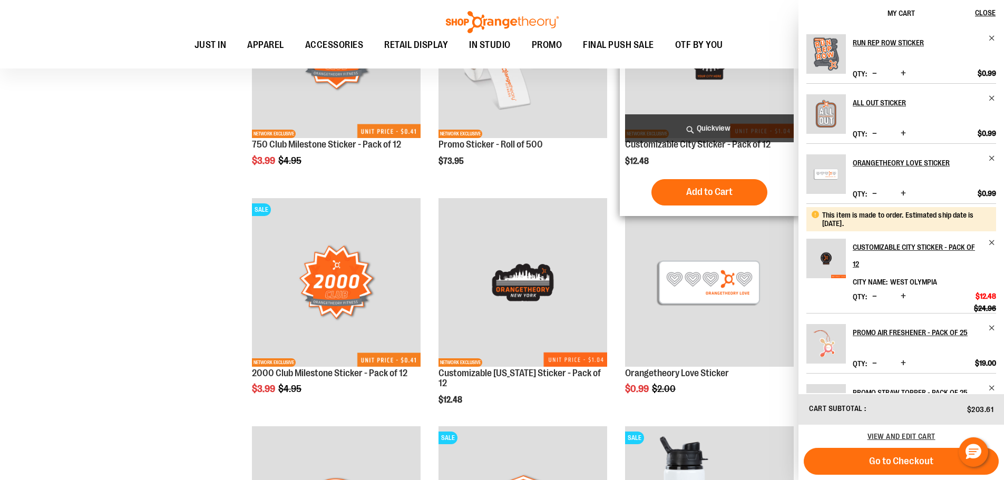
scroll to position [2615, 0]
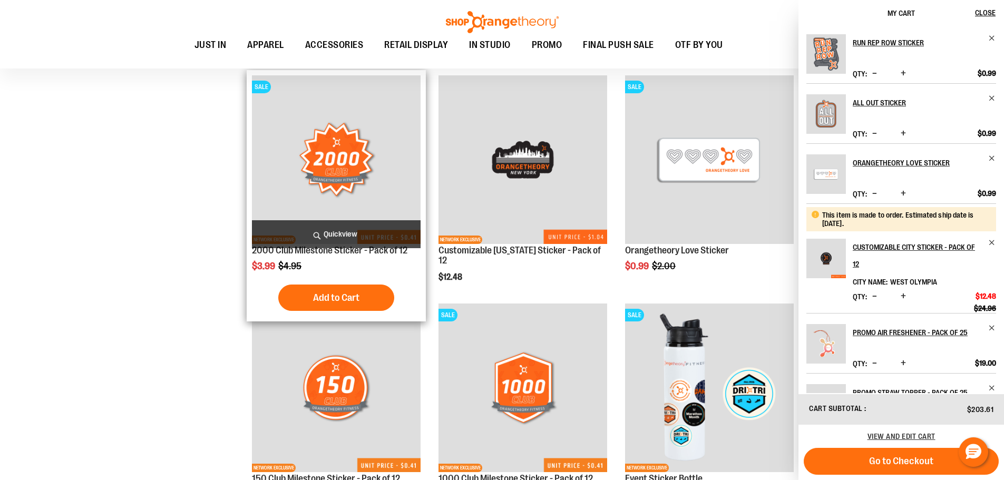
drag, startPoint x: 258, startPoint y: 193, endPoint x: 276, endPoint y: 179, distance: 23.6
click at [258, 193] on img "product" at bounding box center [336, 159] width 169 height 169
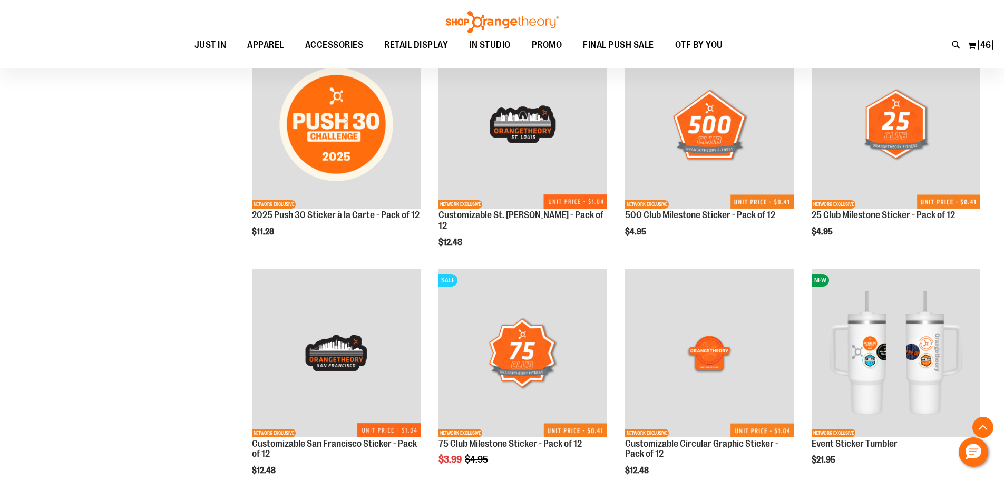
scroll to position [3230, 0]
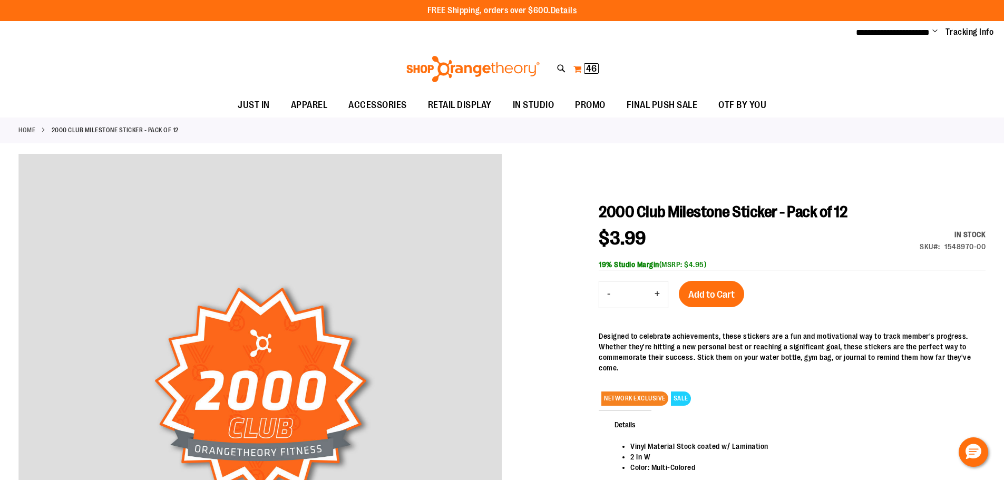
click at [593, 66] on span "46" at bounding box center [591, 68] width 11 height 11
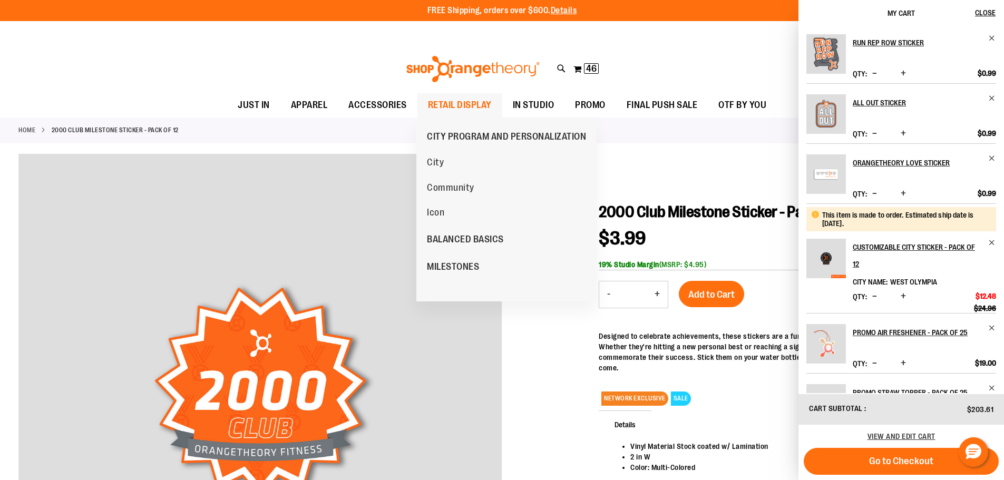
click at [482, 108] on span "RETAIL DISPLAY" at bounding box center [460, 105] width 64 height 24
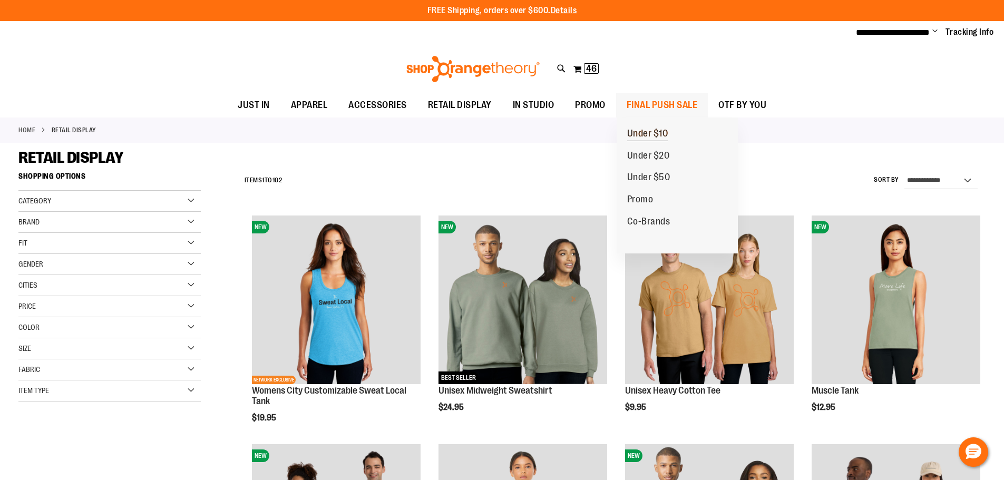
click at [645, 133] on span "Under $10" at bounding box center [647, 134] width 41 height 13
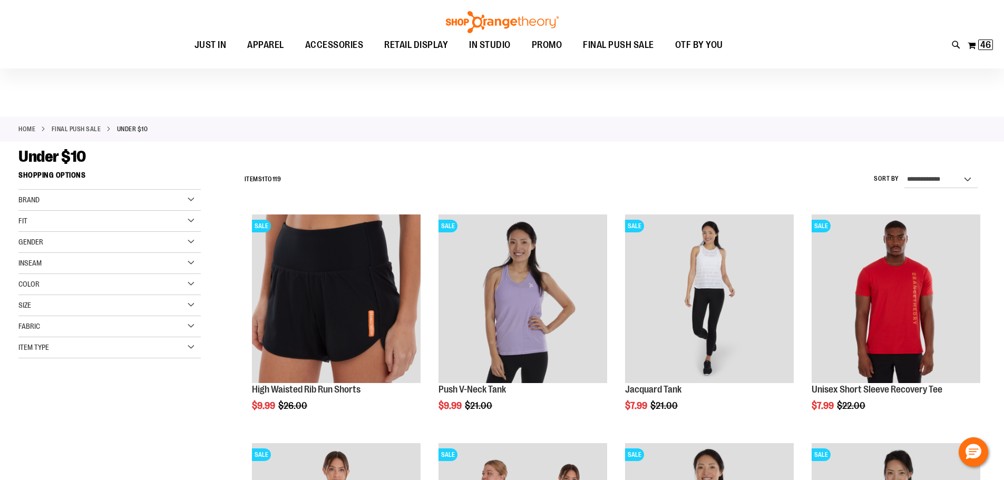
scroll to position [246, 0]
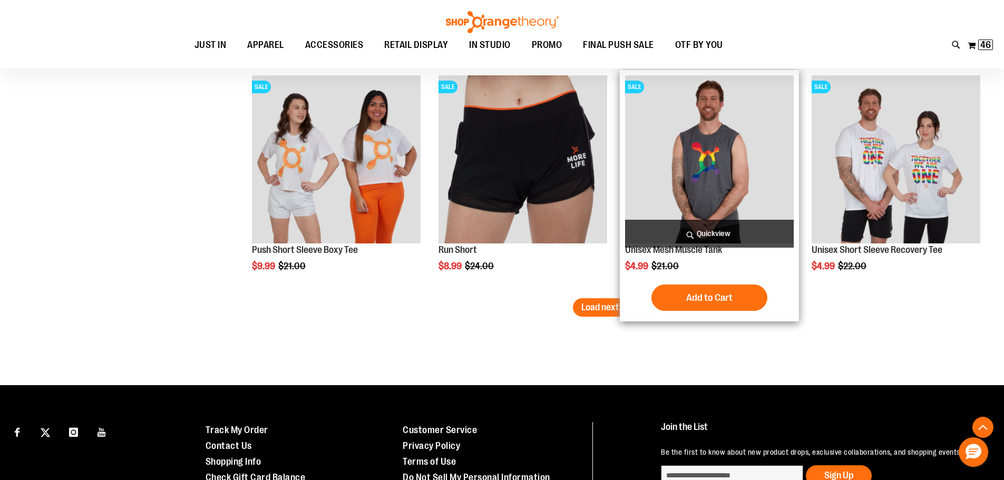
scroll to position [1992, 0]
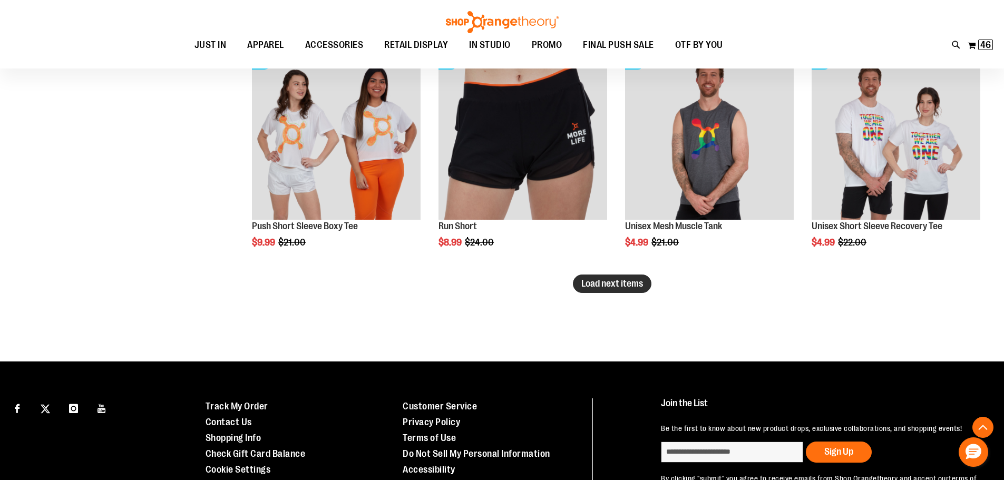
click at [616, 283] on span "Load next items" at bounding box center [612, 283] width 62 height 11
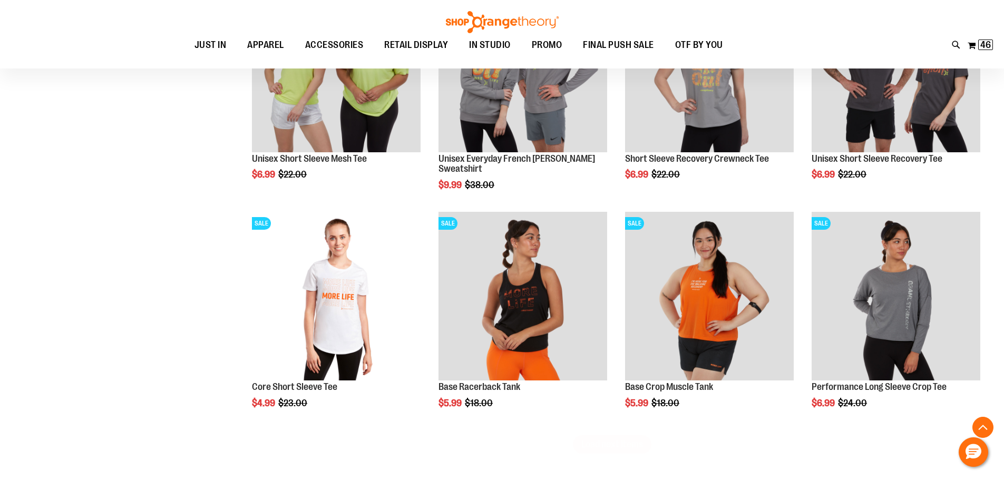
scroll to position [2606, 0]
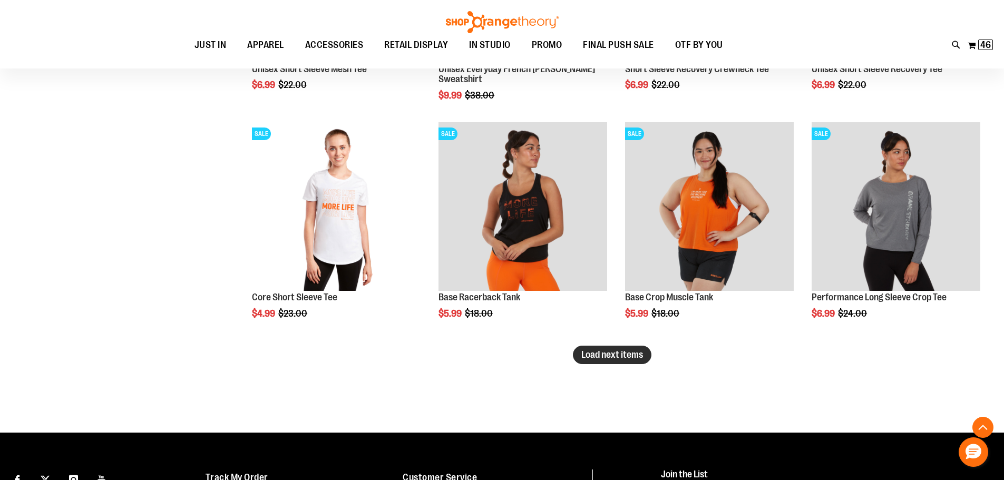
click at [615, 357] on span "Load next items" at bounding box center [612, 354] width 62 height 11
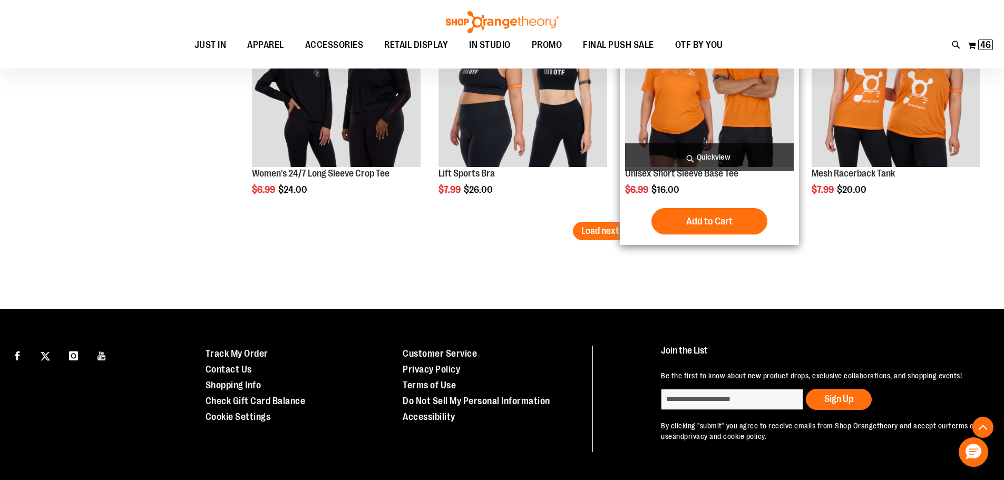
scroll to position [3442, 0]
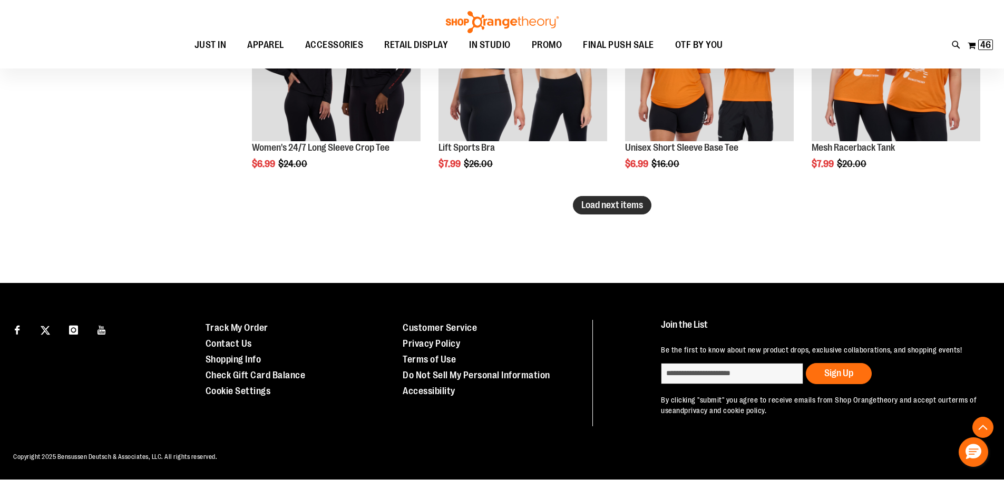
click at [592, 210] on span "Load next items" at bounding box center [612, 205] width 62 height 11
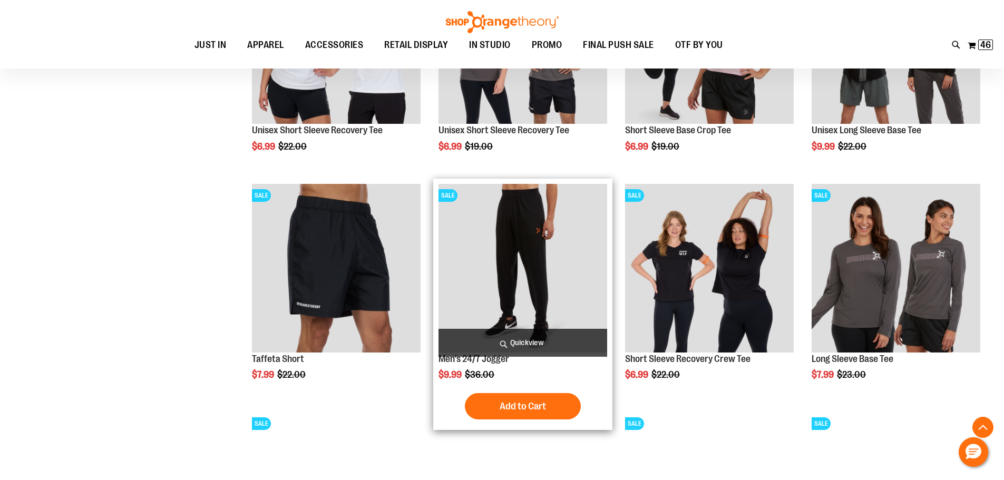
scroll to position [4109, 0]
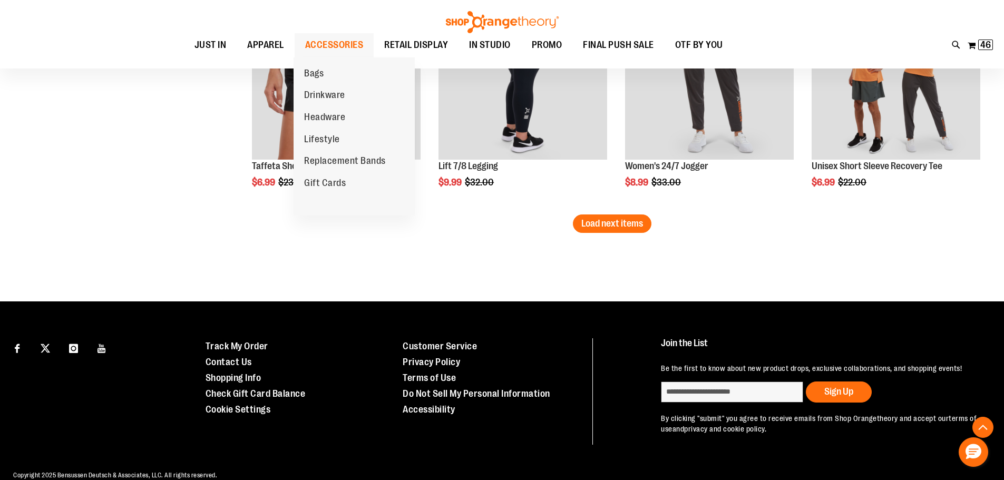
click at [347, 47] on span "ACCESSORIES" at bounding box center [334, 45] width 59 height 24
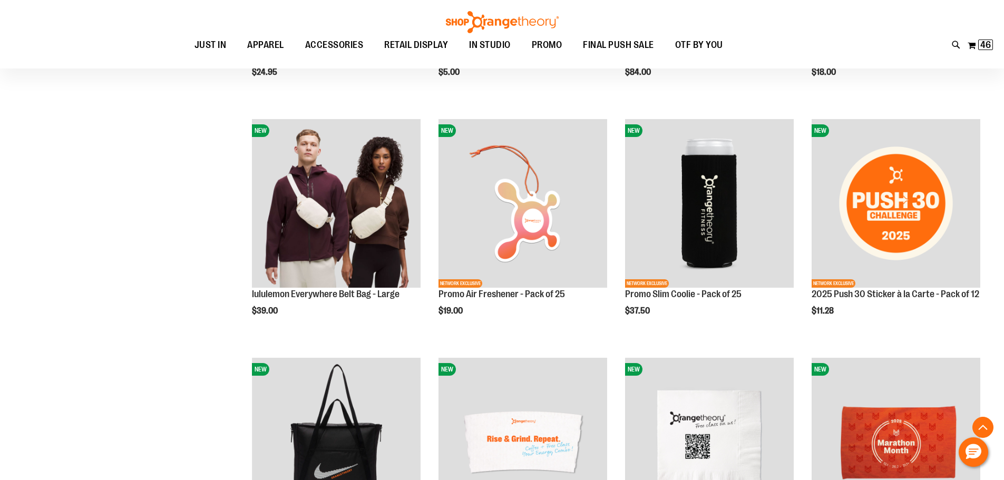
scroll to position [860, 0]
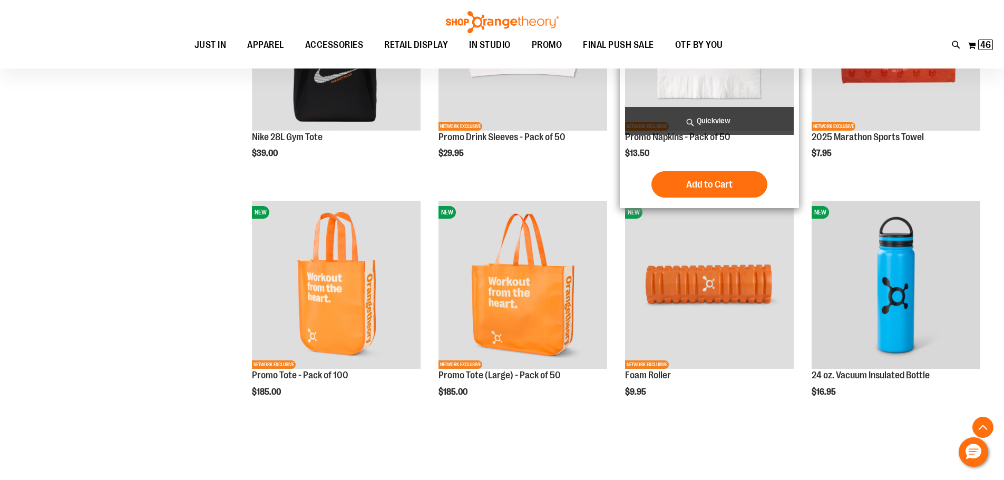
scroll to position [1229, 0]
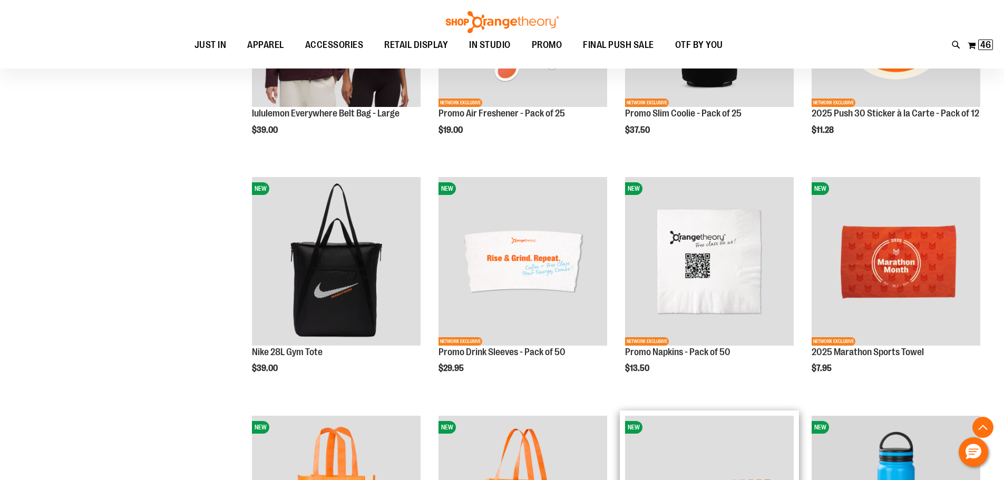
scroll to position [860, 0]
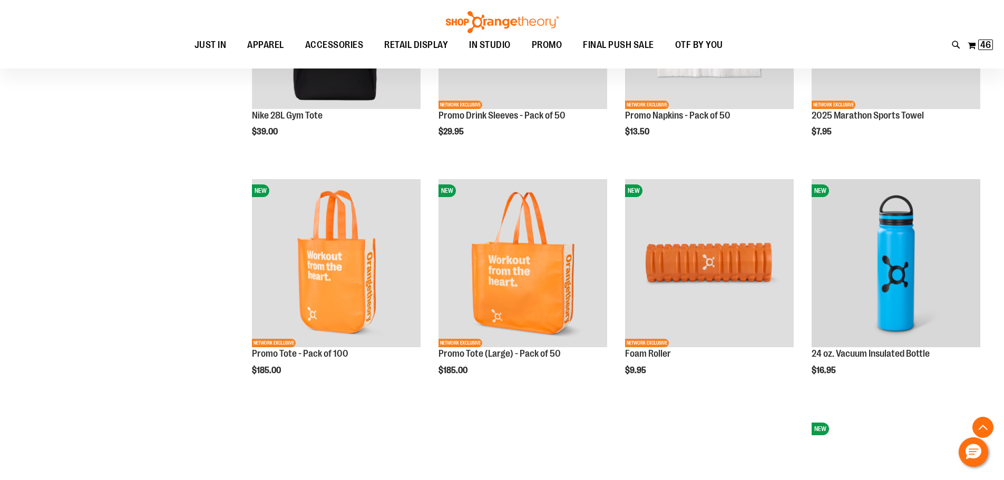
scroll to position [1106, 0]
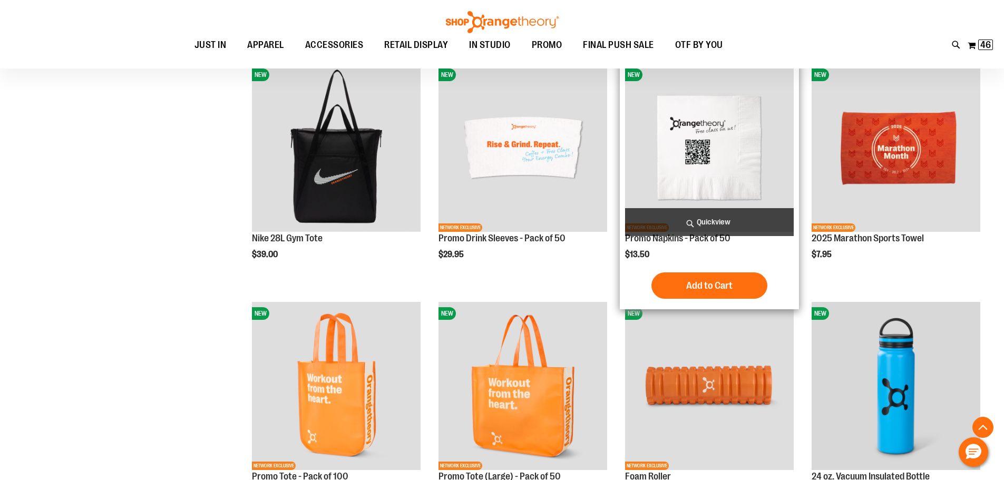
scroll to position [1229, 0]
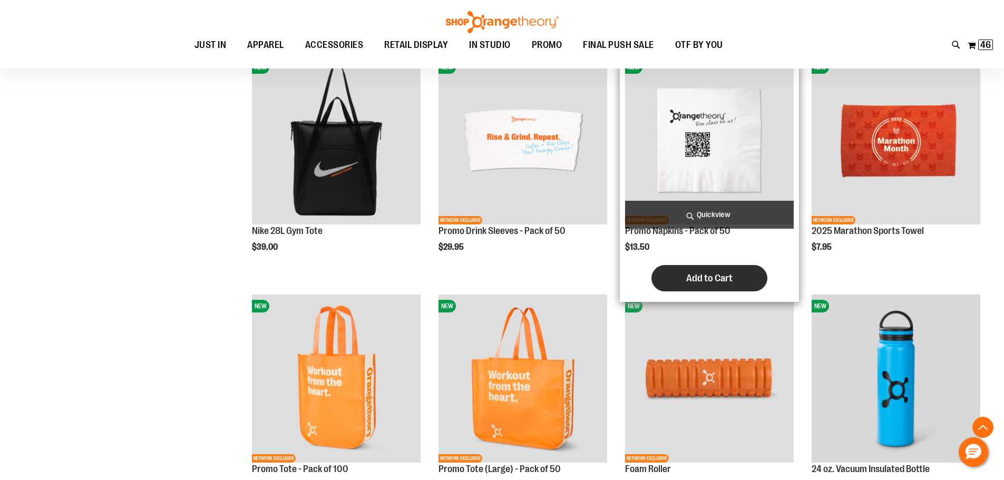
scroll to position [1106, 0]
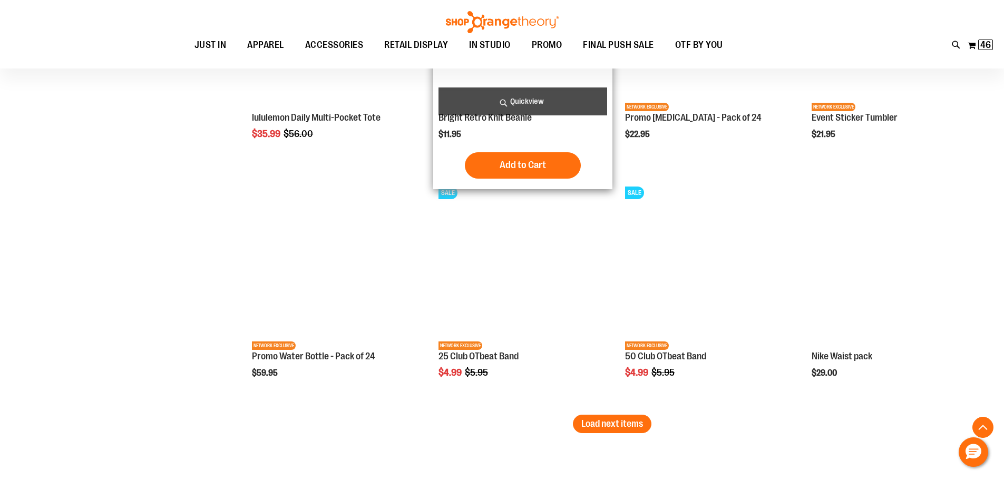
scroll to position [1967, 0]
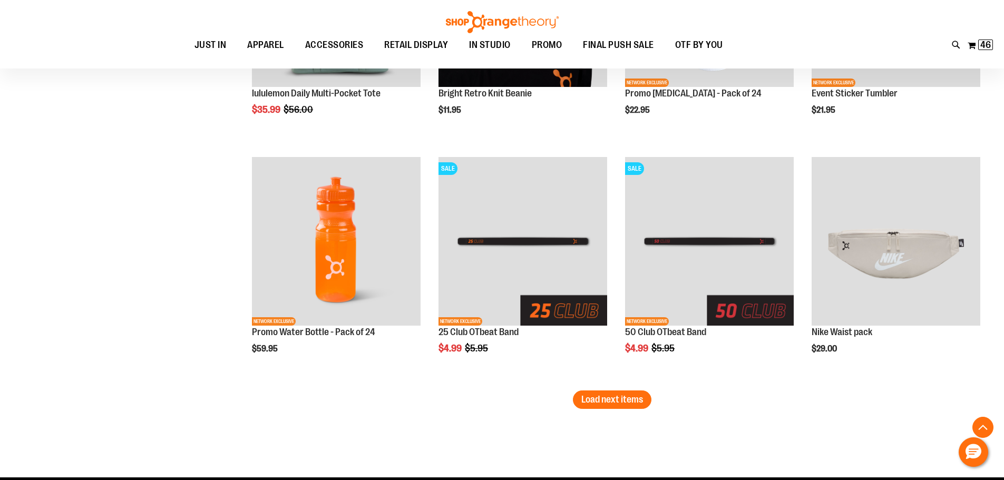
click at [630, 403] on span "Load next items" at bounding box center [612, 399] width 62 height 11
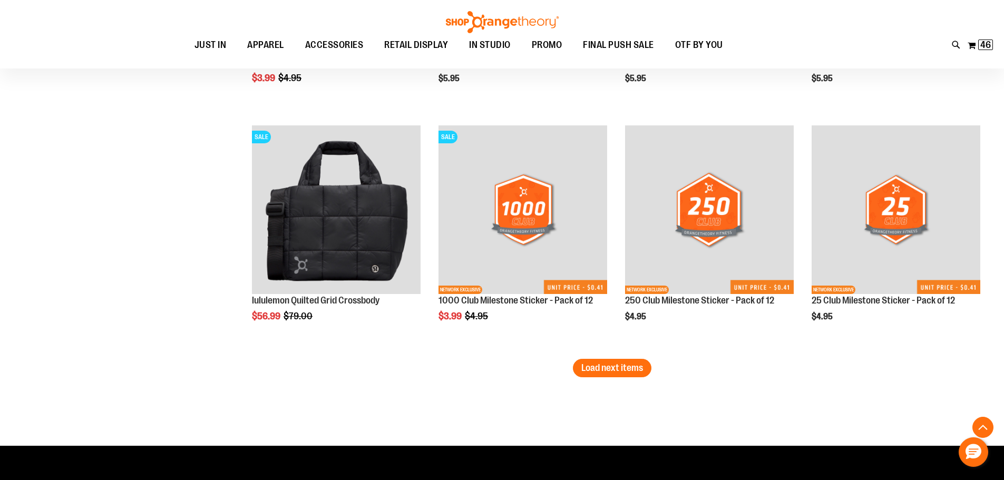
scroll to position [2828, 0]
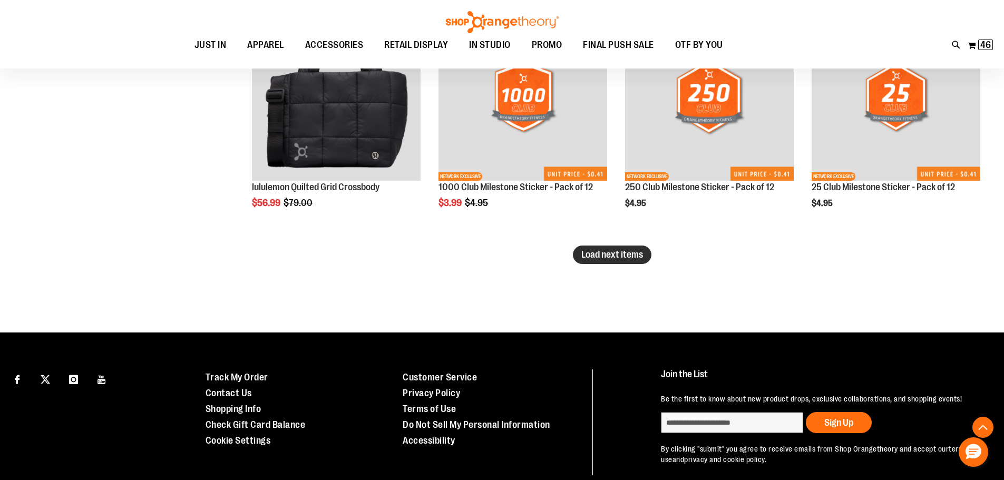
click at [581, 258] on button "Load next items" at bounding box center [612, 255] width 79 height 18
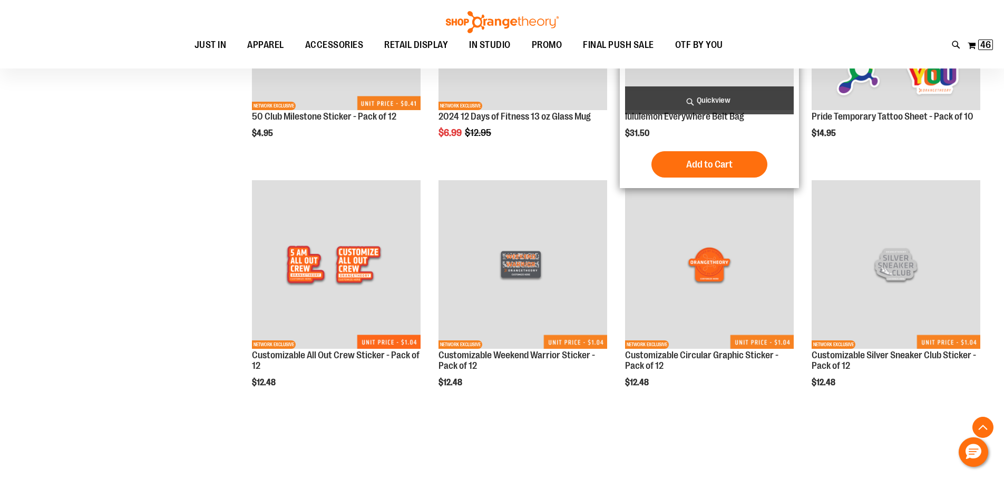
scroll to position [3443, 0]
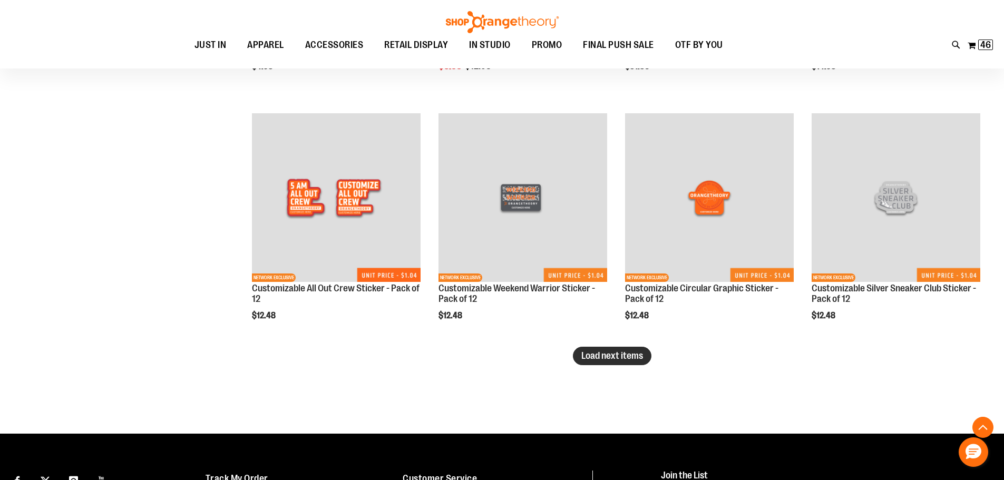
click at [618, 352] on span "Load next items" at bounding box center [612, 356] width 62 height 11
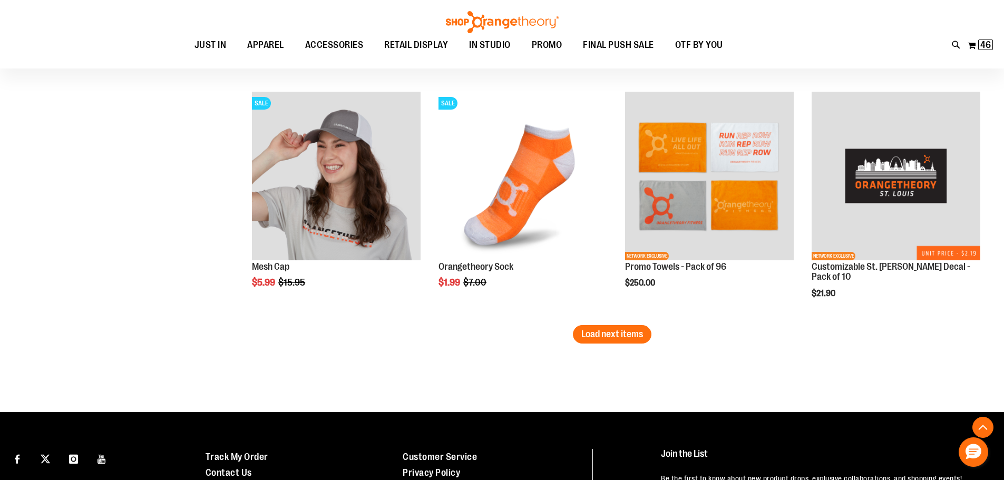
scroll to position [4304, 0]
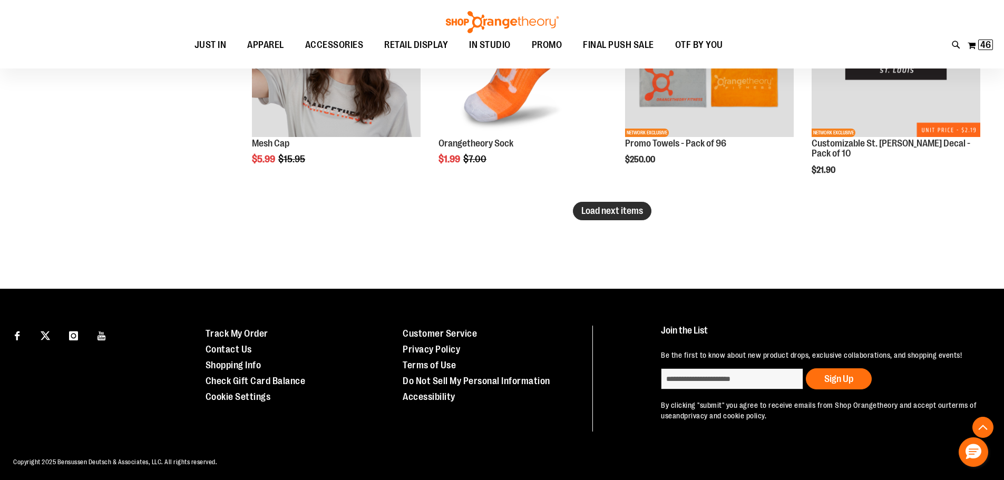
click at [602, 213] on span "Load next items" at bounding box center [612, 211] width 62 height 11
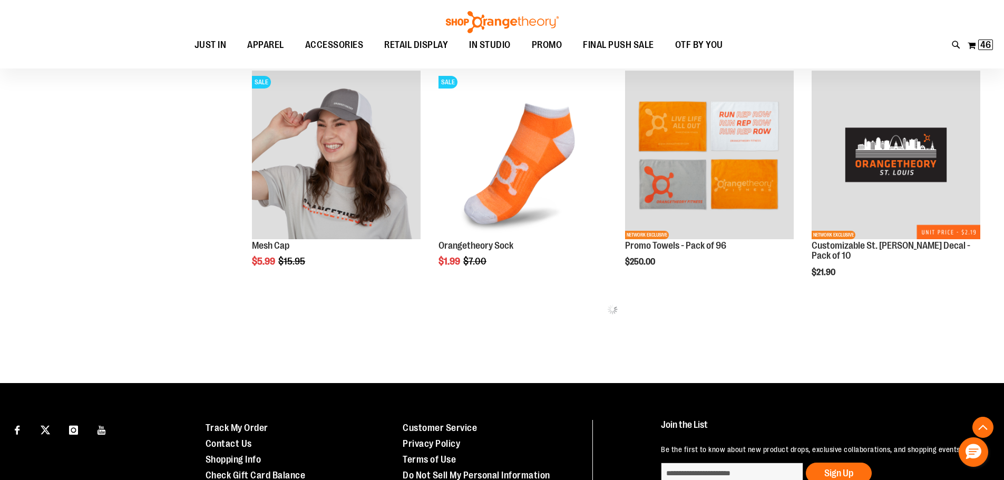
scroll to position [4179, 0]
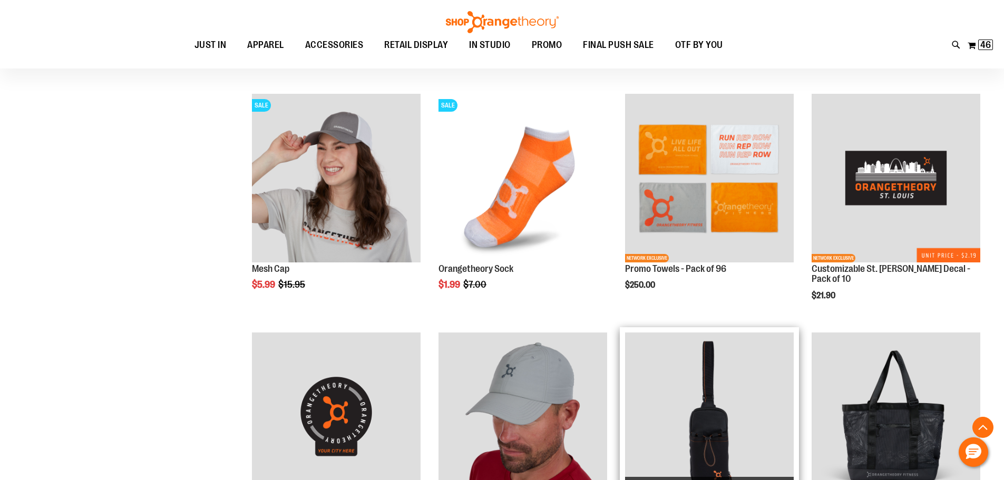
scroll to position [4425, 0]
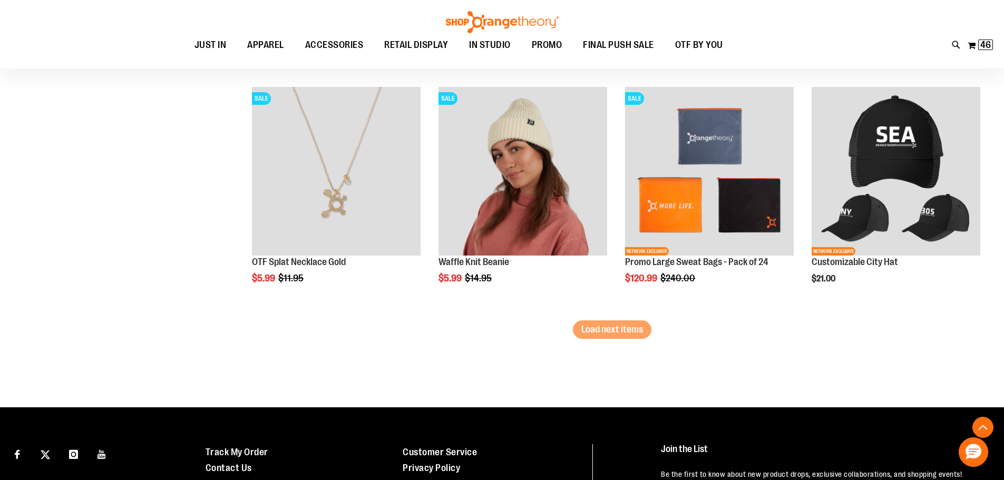
scroll to position [4917, 0]
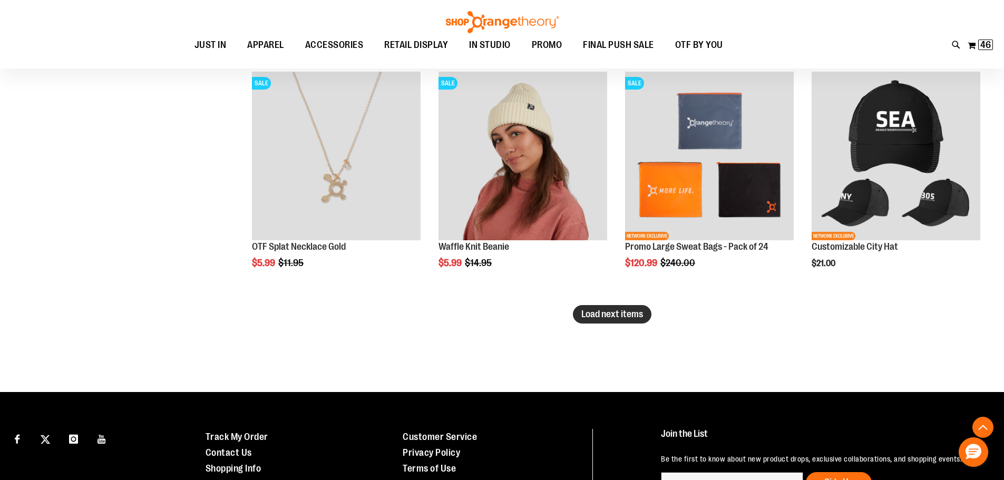
click at [634, 317] on span "Load next items" at bounding box center [612, 314] width 62 height 11
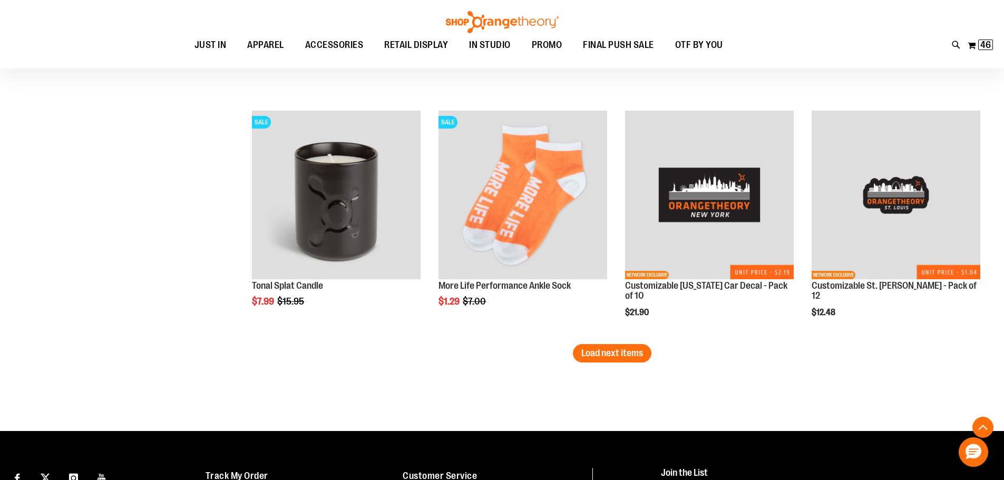
scroll to position [5654, 0]
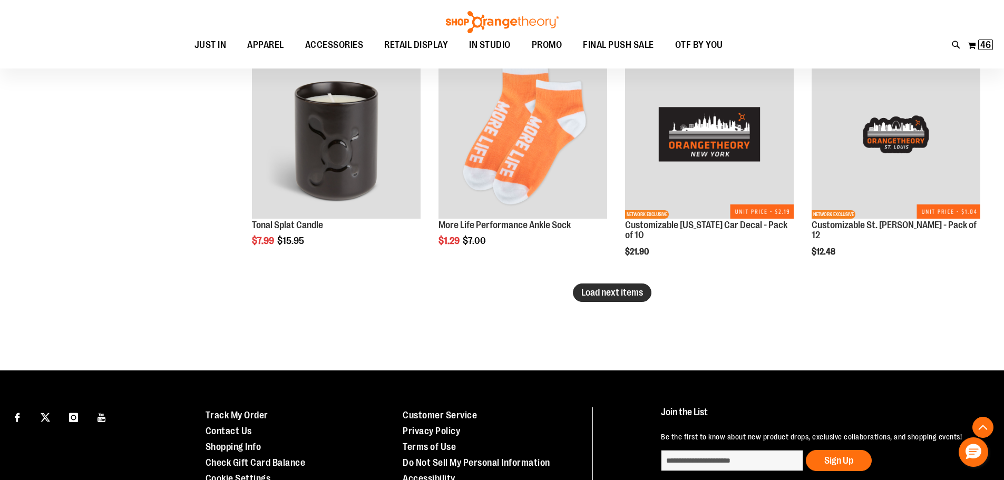
click at [629, 294] on span "Load next items" at bounding box center [612, 292] width 62 height 11
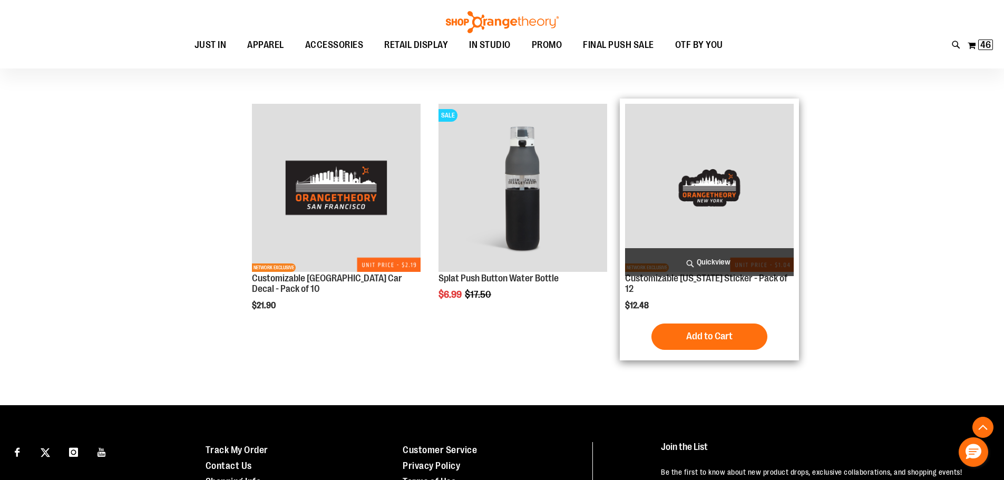
scroll to position [6147, 0]
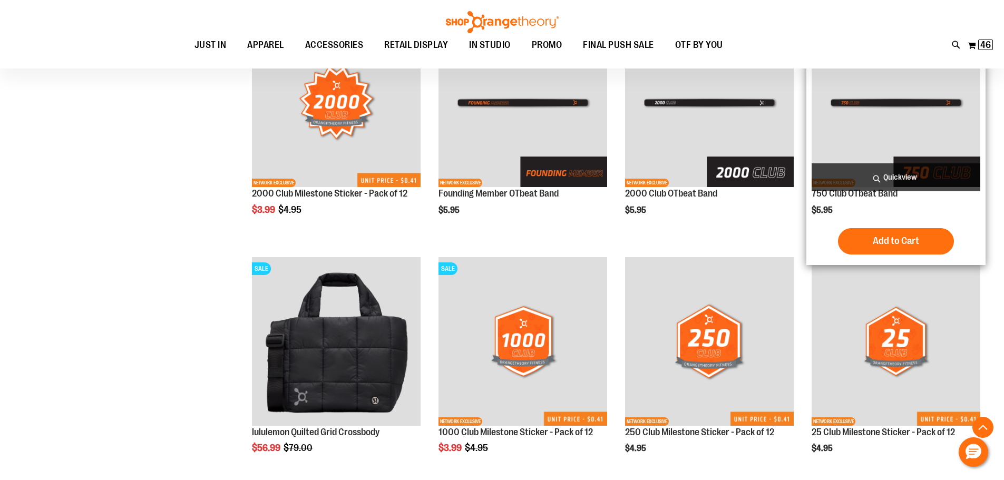
scroll to position [2580, 0]
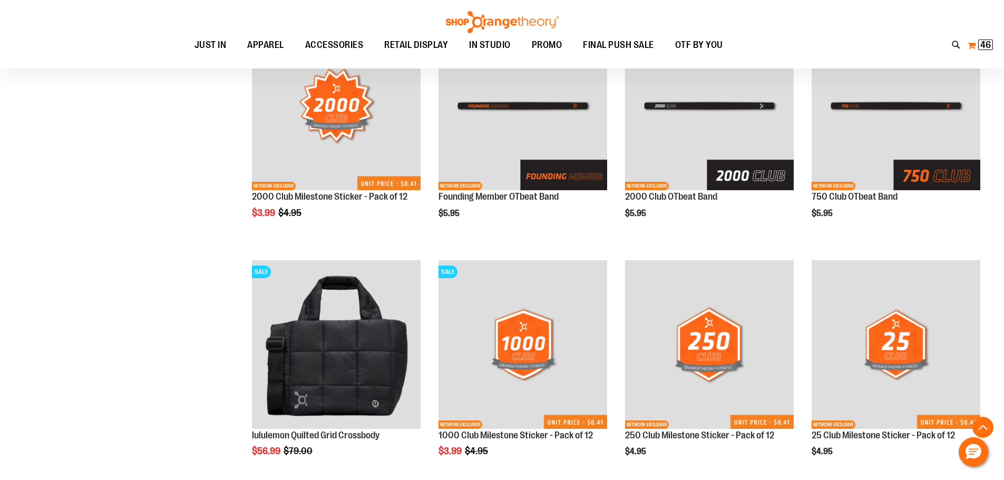
click at [974, 51] on button "My Cart 46 46 items" at bounding box center [980, 45] width 26 height 17
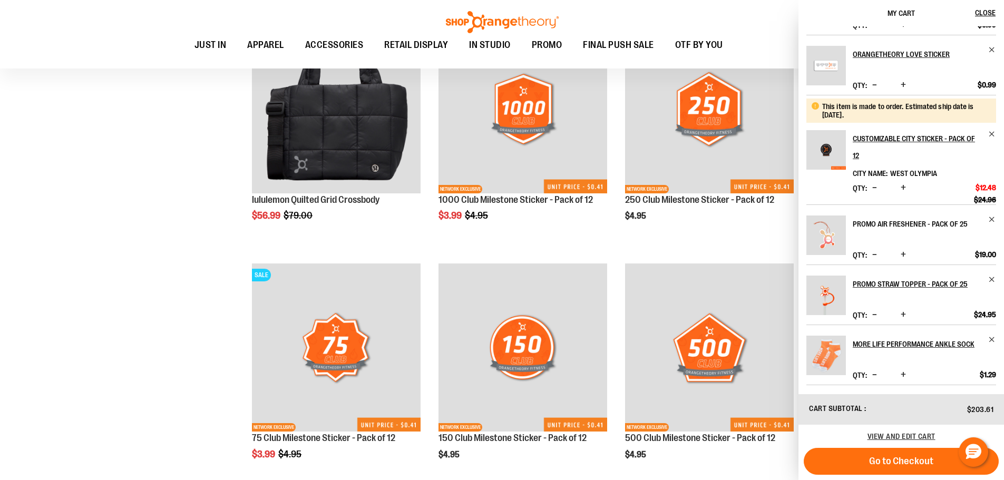
scroll to position [2826, 0]
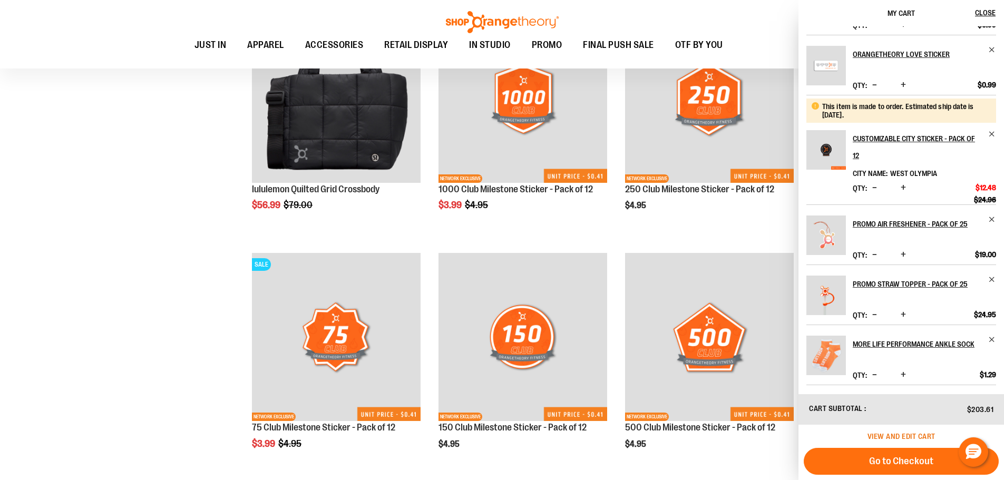
click at [893, 435] on span "View and edit cart" at bounding box center [902, 436] width 68 height 8
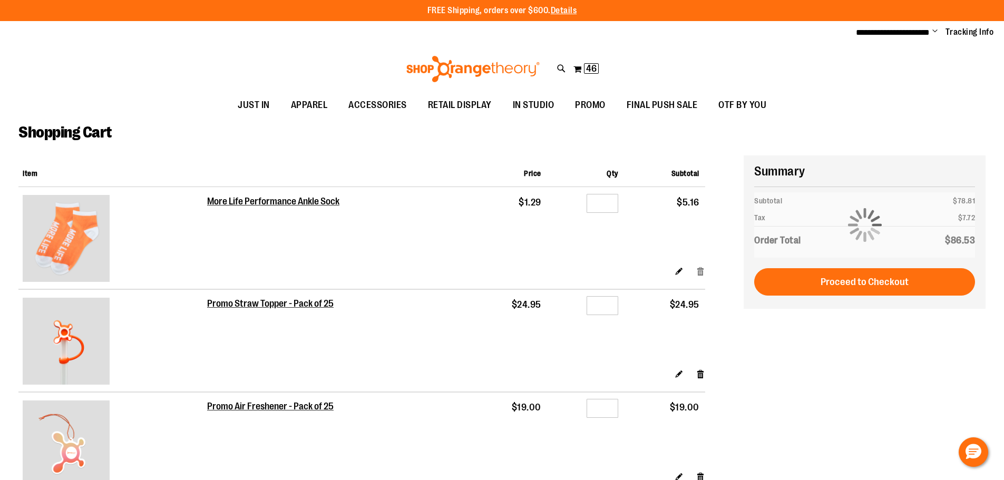
click at [704, 269] on link "Remove item" at bounding box center [700, 271] width 9 height 11
click at [699, 271] on link "Remove item" at bounding box center [700, 271] width 9 height 11
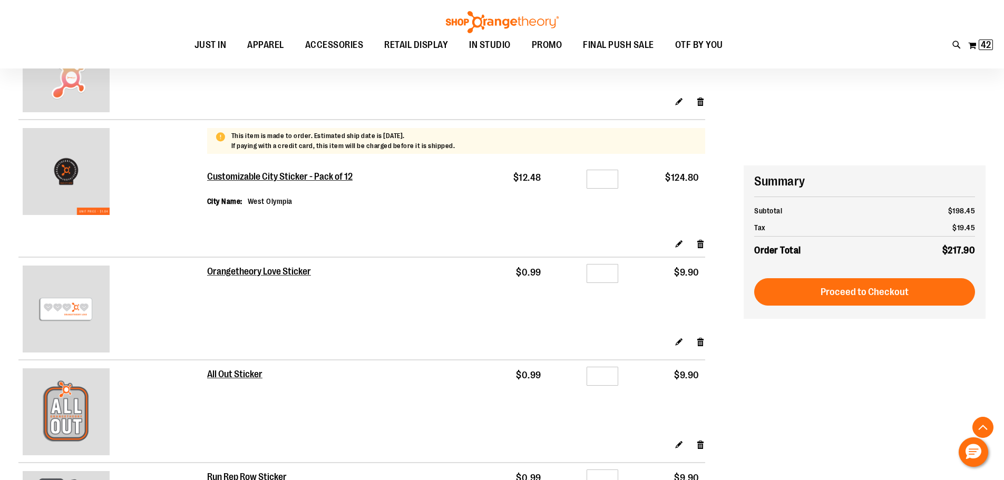
scroll to position [248, 0]
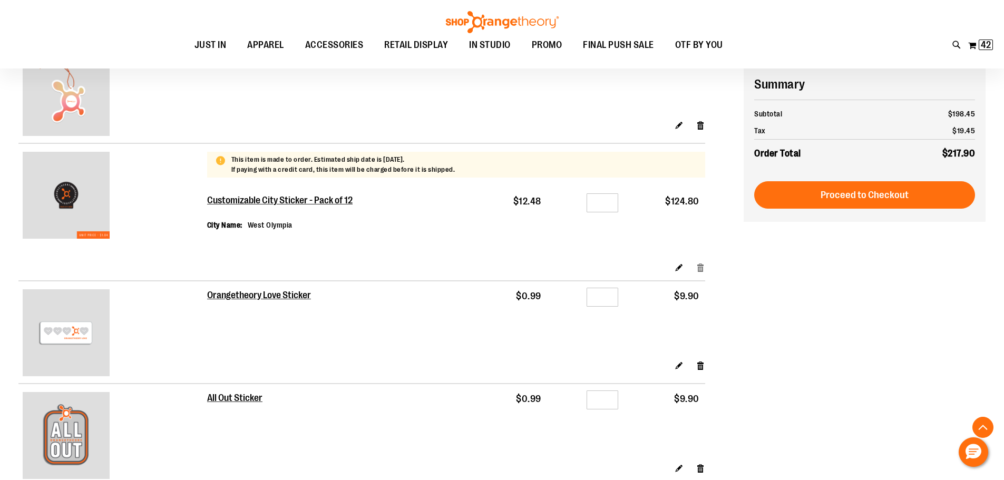
click at [700, 271] on link "Remove item" at bounding box center [700, 267] width 9 height 11
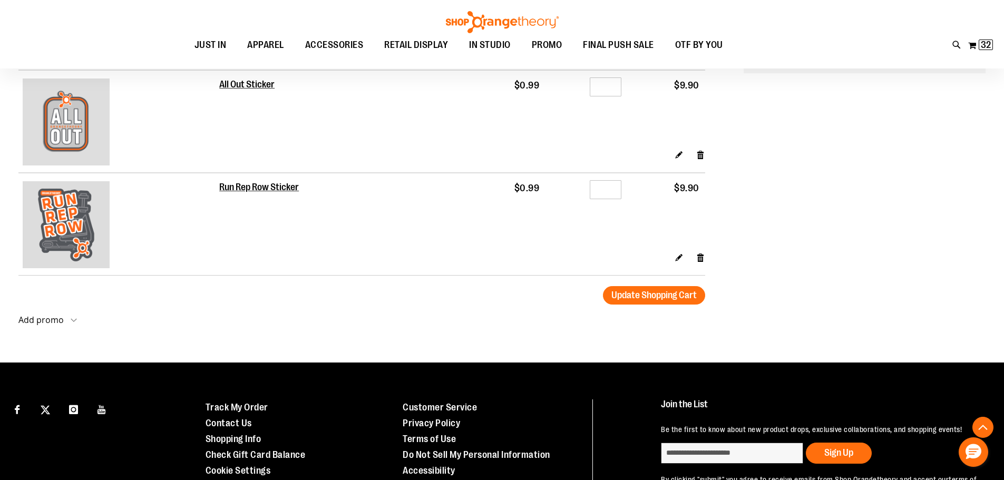
scroll to position [503, 0]
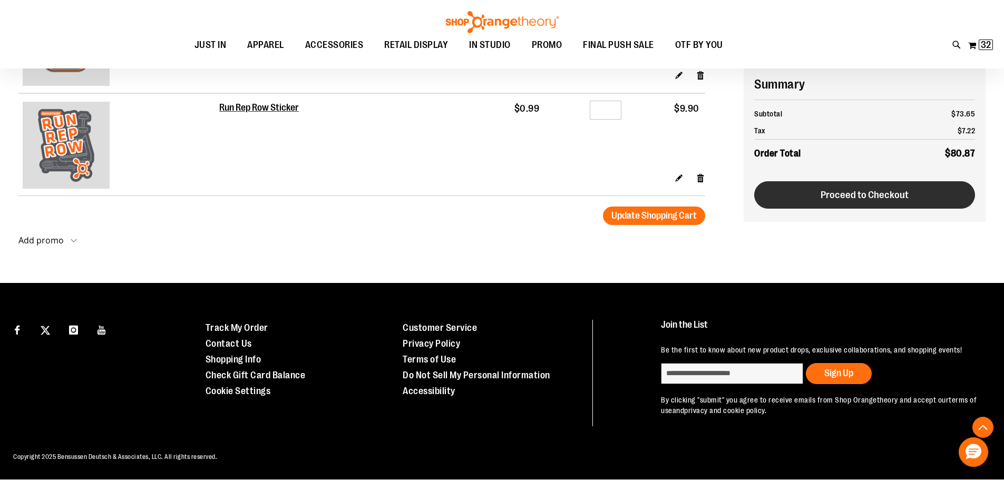
click at [840, 199] on span "Proceed to Checkout" at bounding box center [865, 195] width 88 height 12
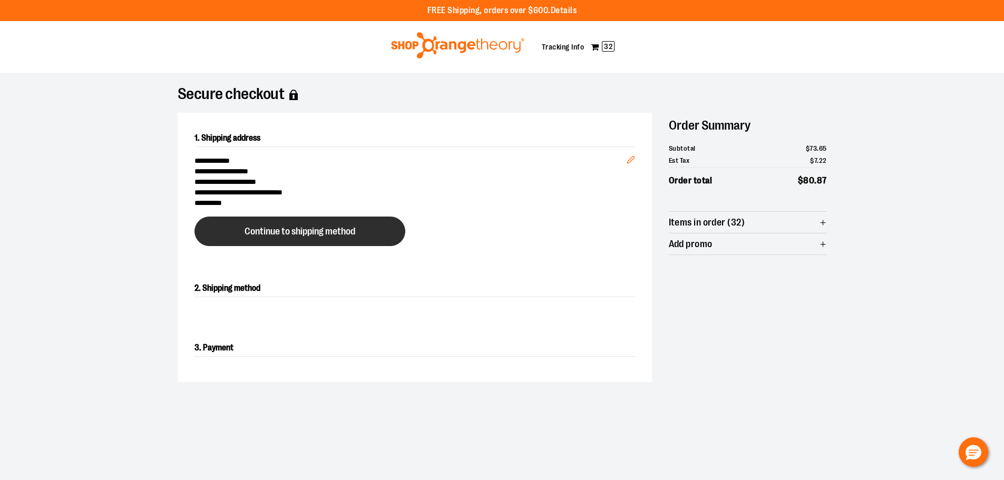
click at [349, 231] on span "Continue to shipping method" at bounding box center [300, 232] width 111 height 10
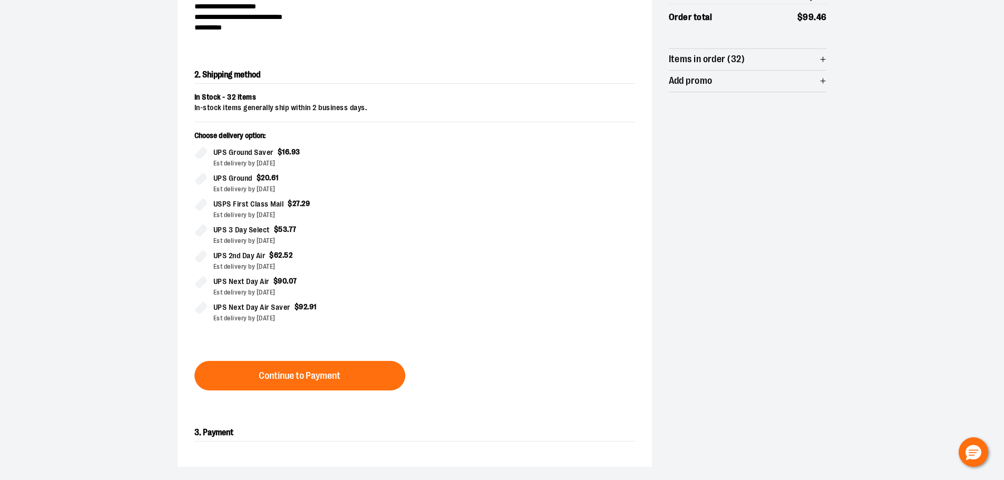
scroll to position [180, 0]
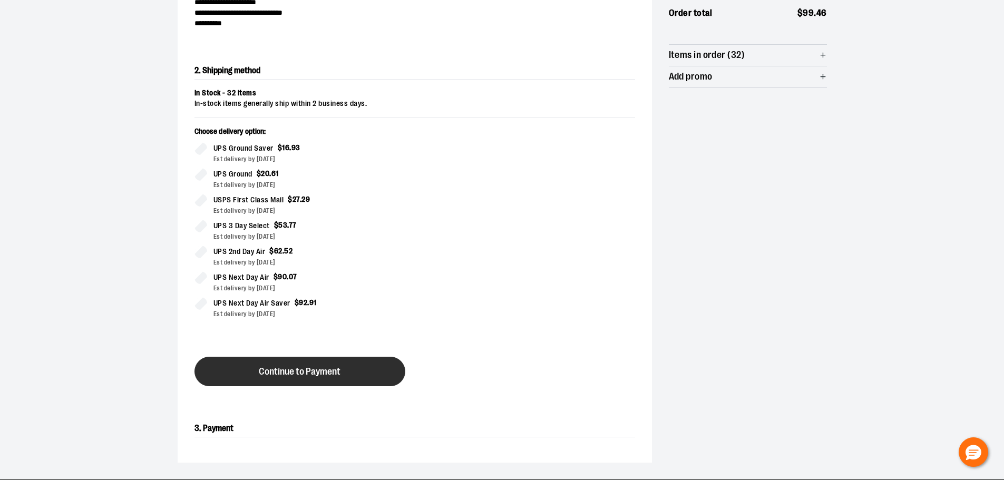
click at [316, 371] on span "Continue to Payment" at bounding box center [300, 372] width 82 height 10
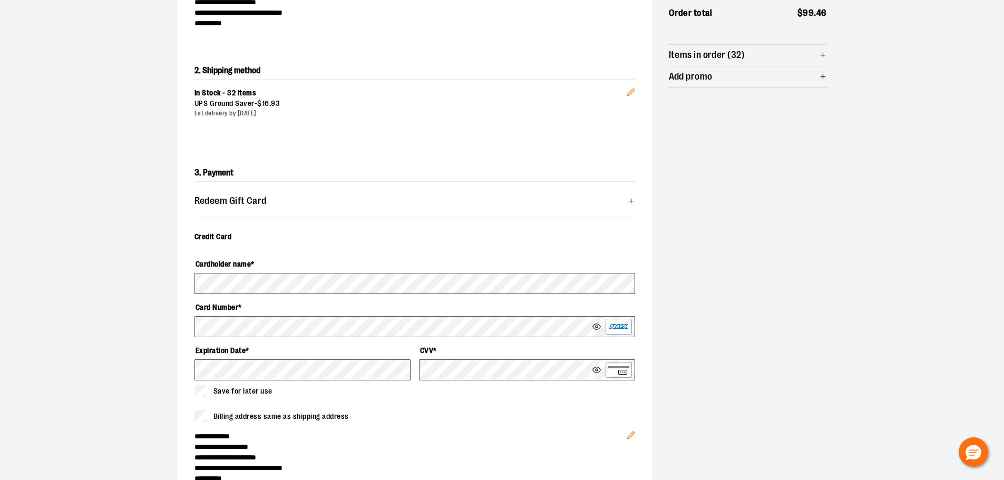
click at [594, 372] on icon at bounding box center [596, 370] width 8 height 6
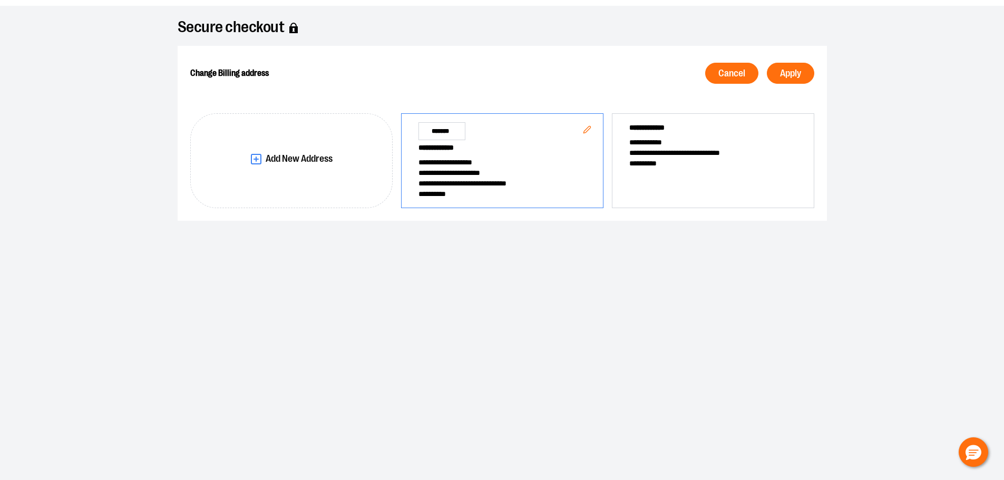
scroll to position [27, 0]
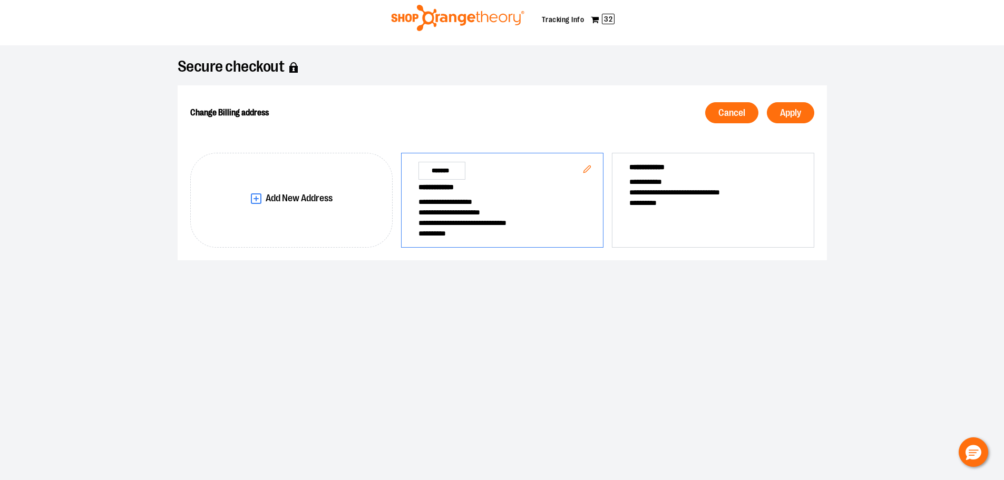
click at [514, 188] on span "**********" at bounding box center [503, 189] width 168 height 15
click at [724, 118] on span "Cancel" at bounding box center [731, 113] width 27 height 10
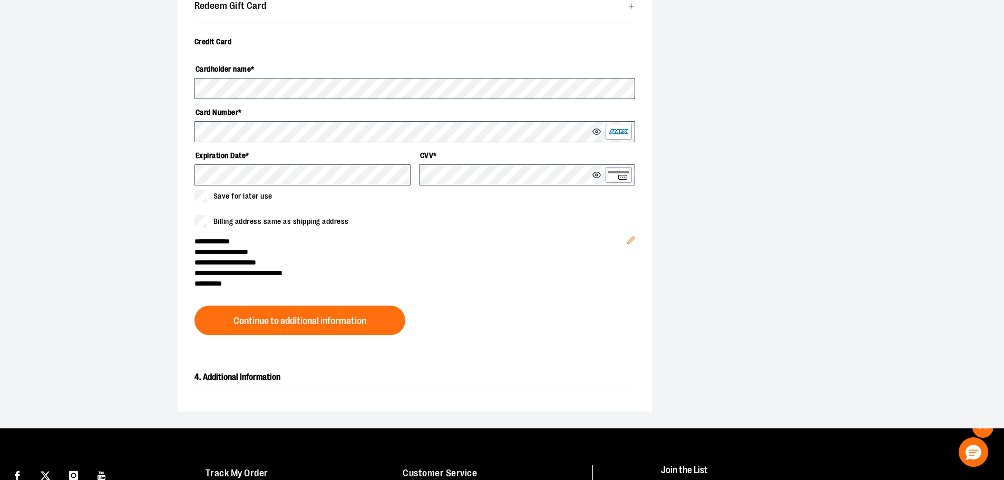
scroll to position [396, 0]
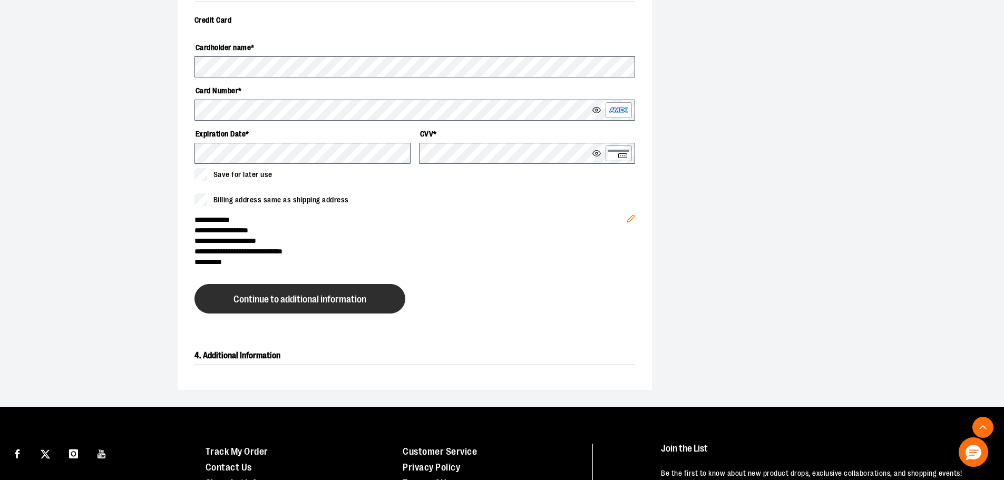
click at [313, 288] on button "Continue to additional information" at bounding box center [299, 299] width 211 height 30
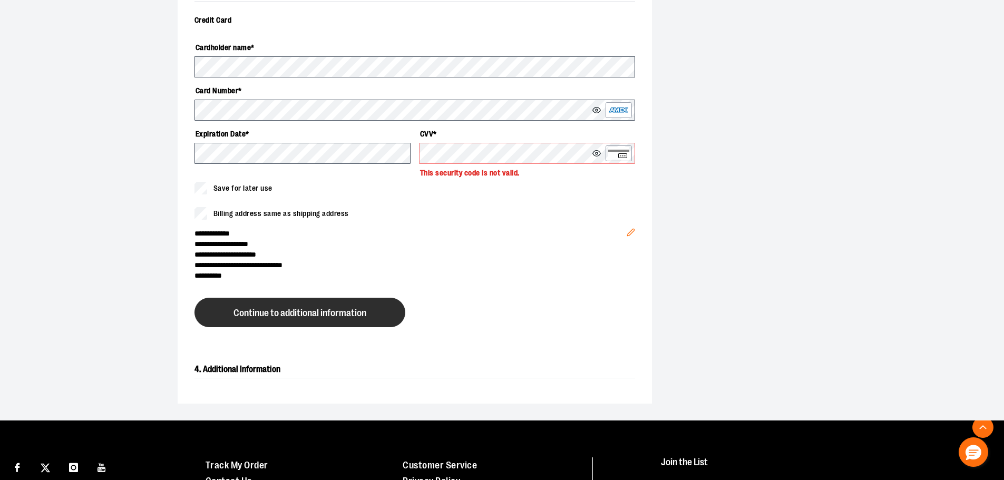
click at [308, 308] on span "Continue to additional information" at bounding box center [299, 313] width 133 height 10
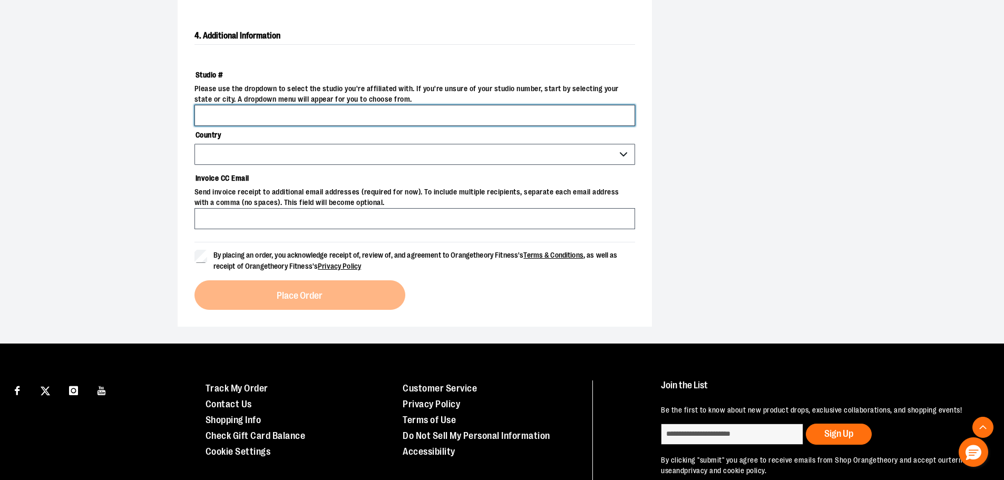
click at [238, 116] on input "Studio #" at bounding box center [414, 115] width 441 height 21
type input "****"
click at [288, 155] on span "*** *** ******* *** *** *** ** *** *** *** *** *** *** *** *** *** *** *** *** …" at bounding box center [414, 154] width 441 height 21
select select "***"
select select "**********"
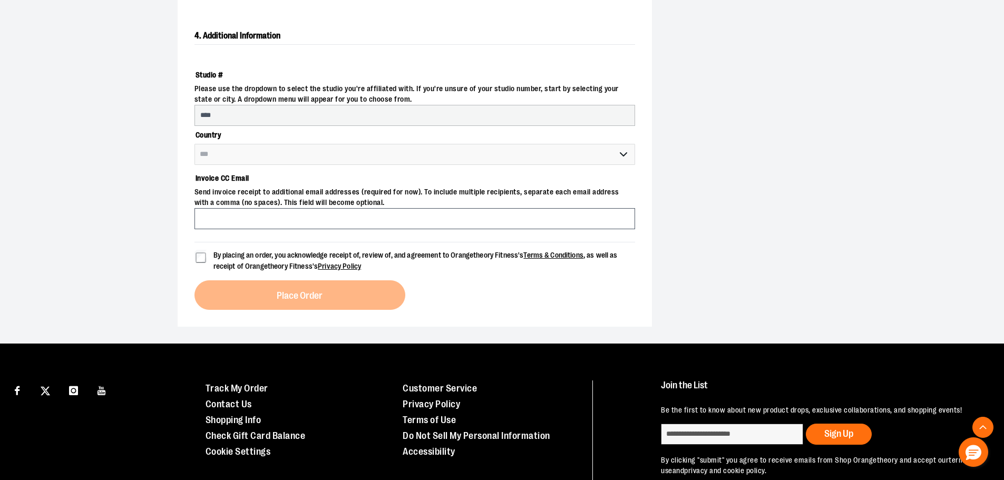
select select "*******"
select select "****"
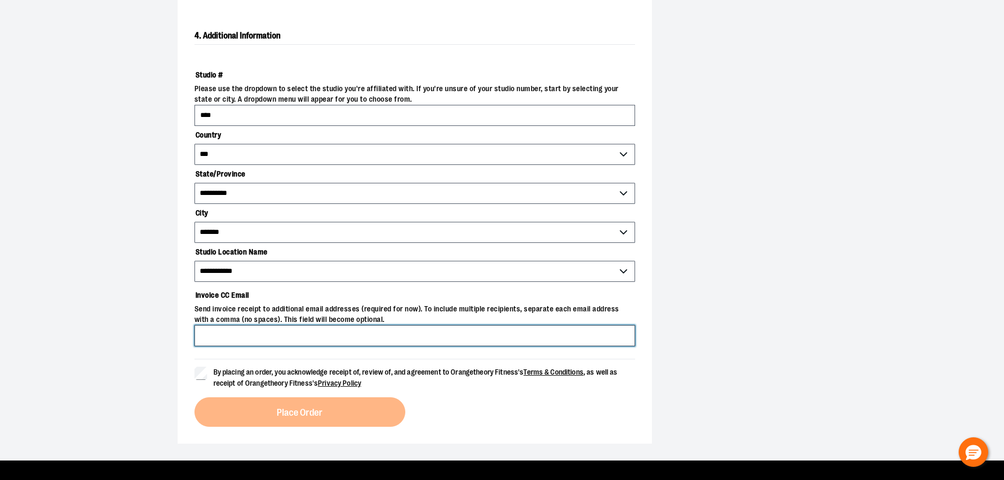
click at [284, 339] on input "Invoice CC Email" at bounding box center [414, 335] width 441 height 21
type input "**********"
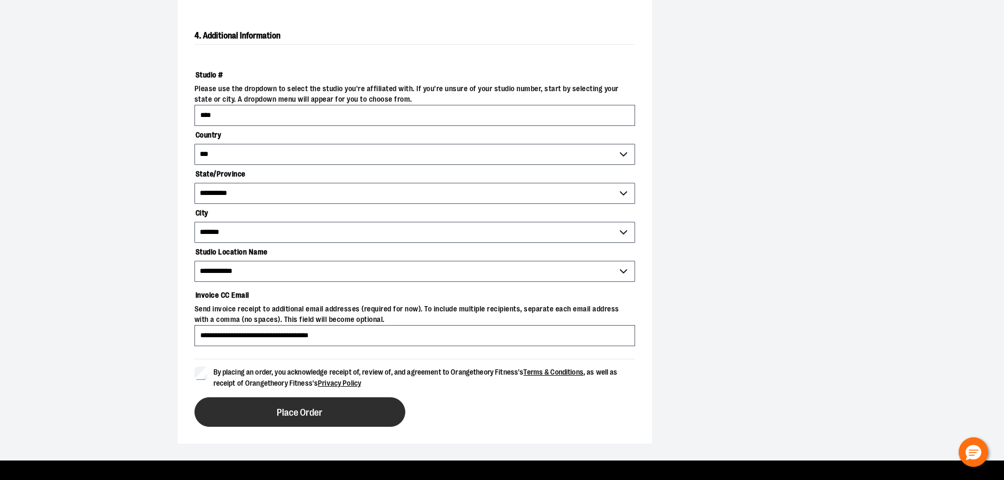
click at [293, 412] on span "Place Order" at bounding box center [300, 413] width 46 height 10
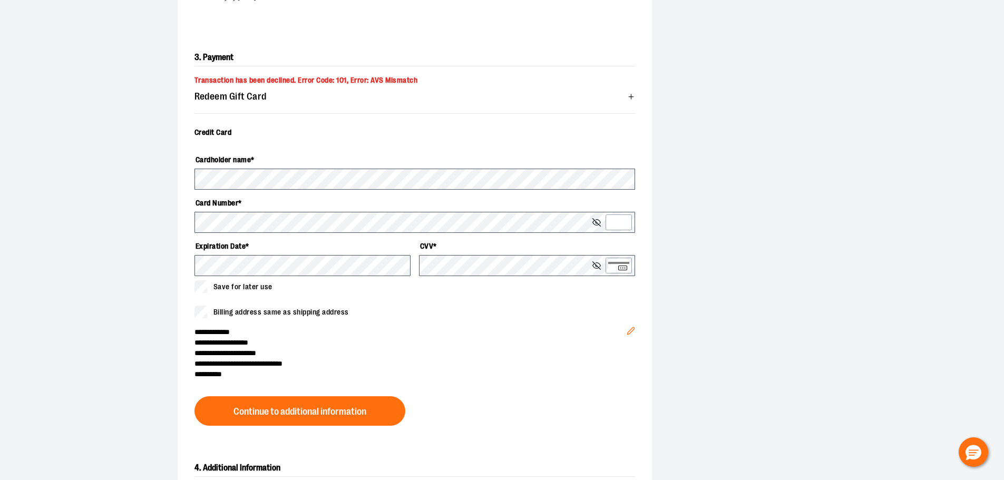
scroll to position [311, 0]
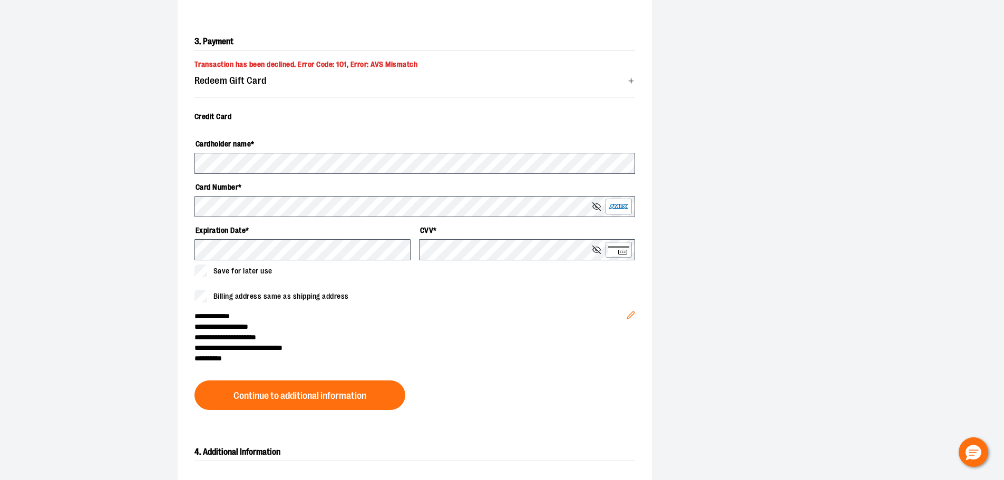
click at [160, 231] on div "**********" at bounding box center [502, 133] width 759 height 742
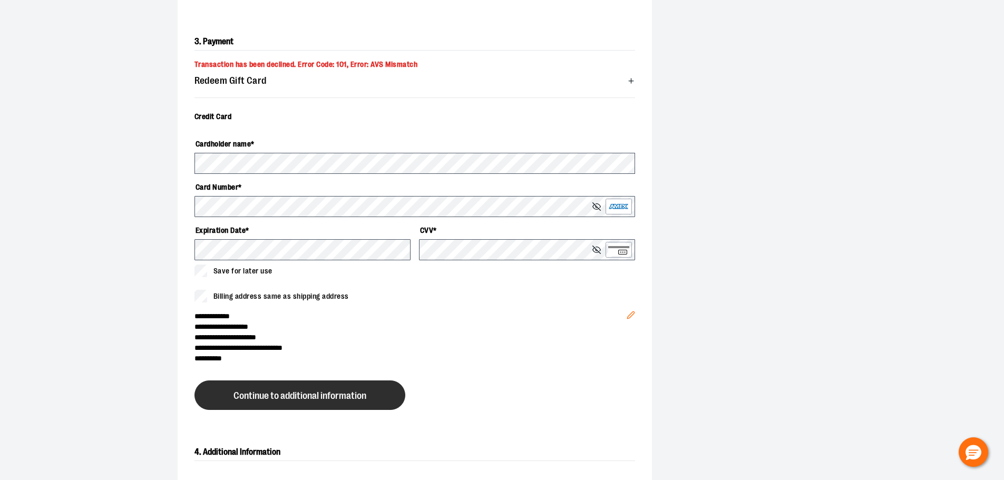
click at [259, 392] on span "Continue to additional information" at bounding box center [299, 396] width 133 height 10
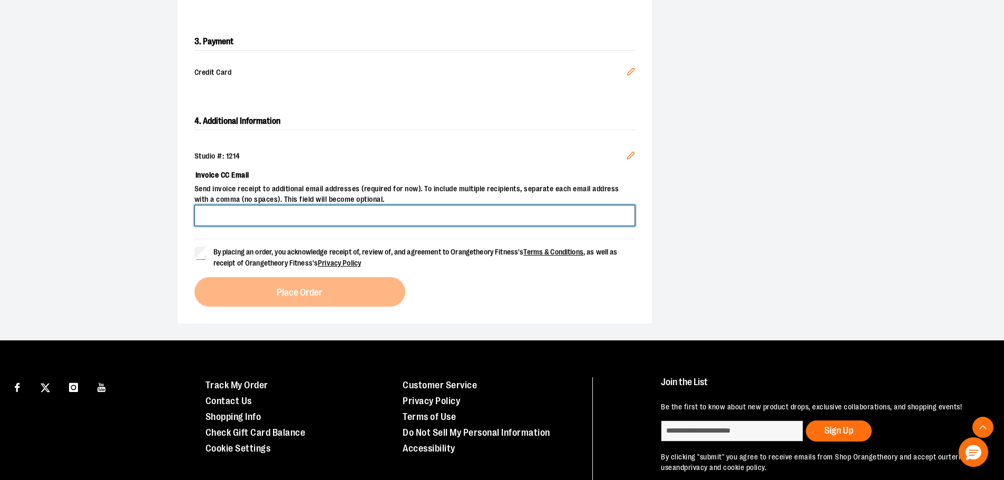
click at [229, 215] on input "Invoice CC Email" at bounding box center [414, 215] width 441 height 21
type input "**********"
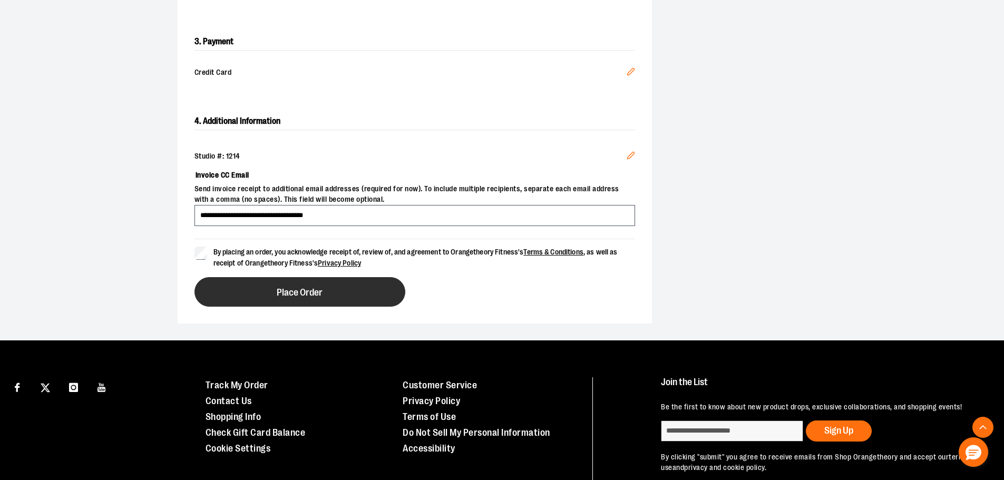
click at [299, 288] on span "Place Order" at bounding box center [300, 293] width 46 height 10
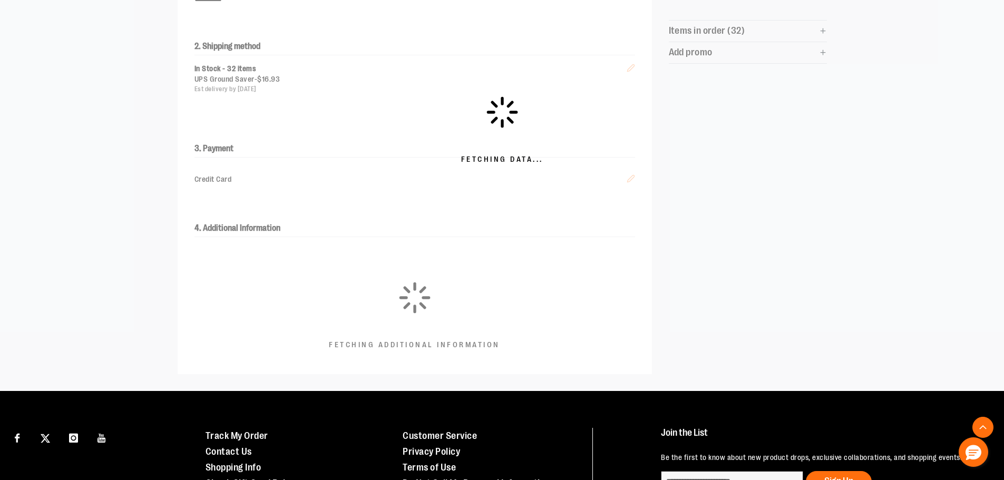
scroll to position [65, 0]
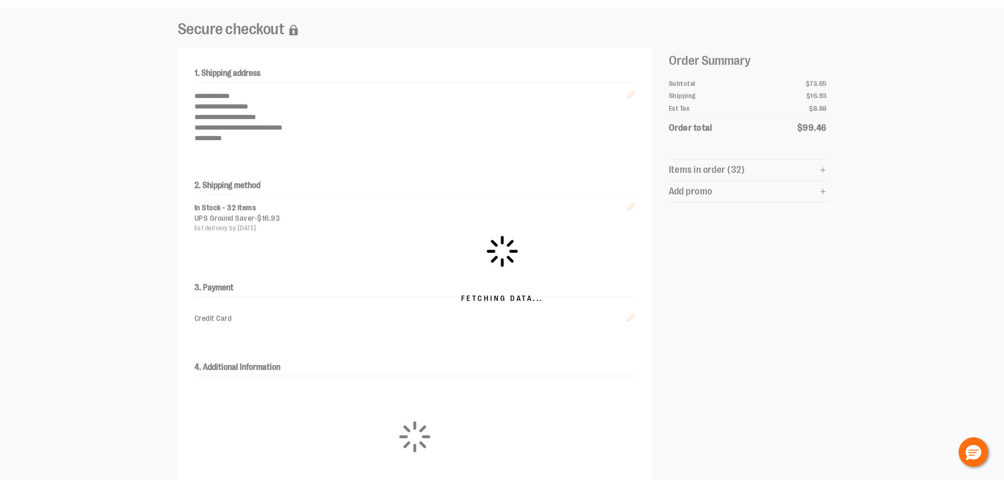
click at [396, 299] on div "Fetching Data..." at bounding box center [502, 269] width 1004 height 522
click at [315, 280] on div "Fetching Data..." at bounding box center [502, 269] width 1004 height 522
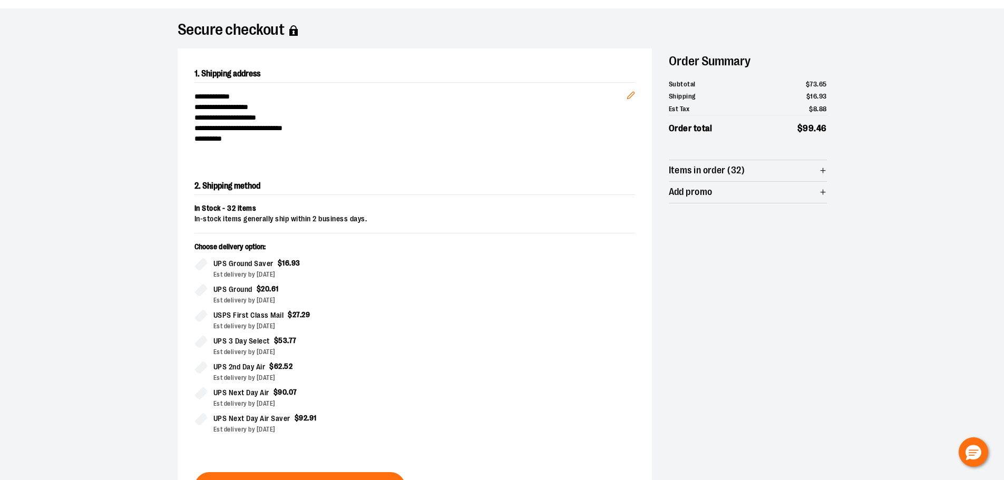
scroll to position [123, 0]
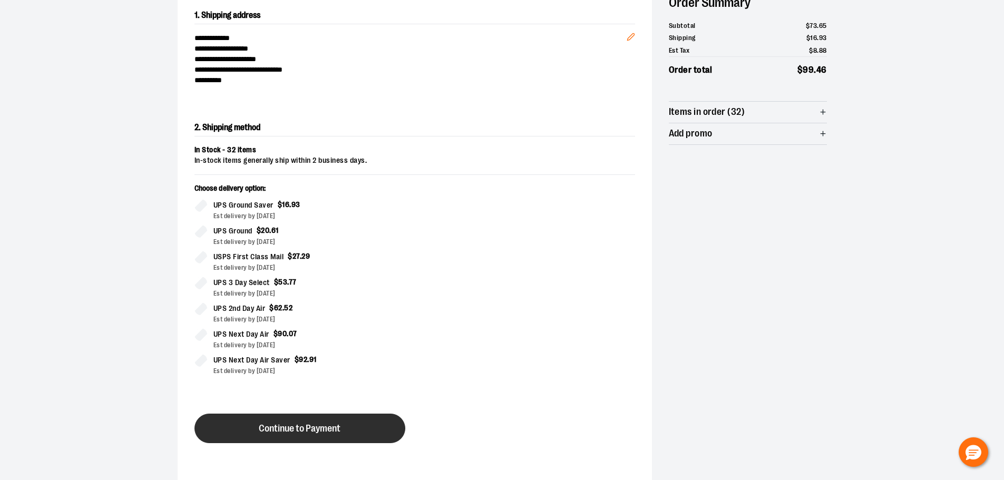
click at [289, 424] on span "Continue to Payment" at bounding box center [300, 429] width 82 height 10
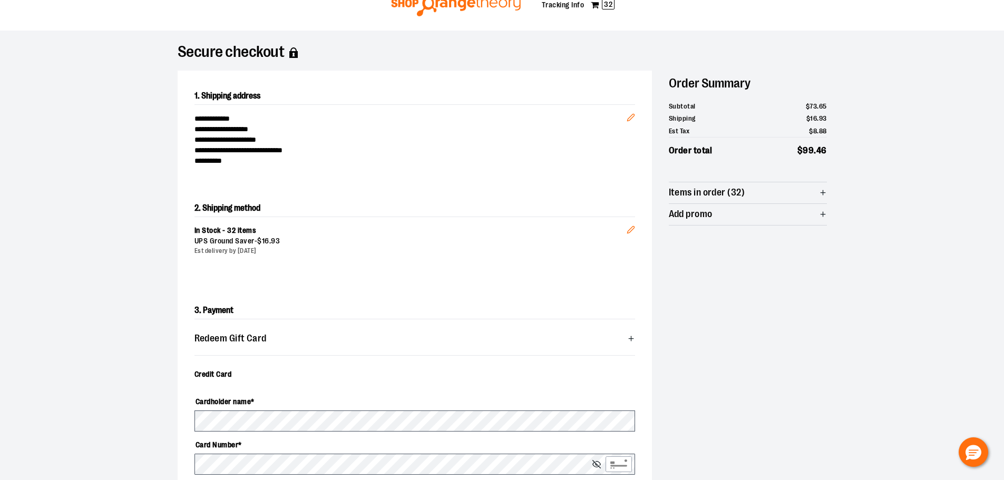
scroll to position [0, 0]
